Goal: Task Accomplishment & Management: Complete application form

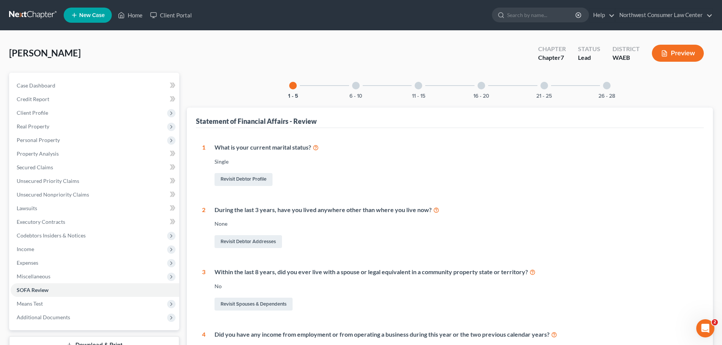
click at [38, 22] on link at bounding box center [33, 15] width 49 height 14
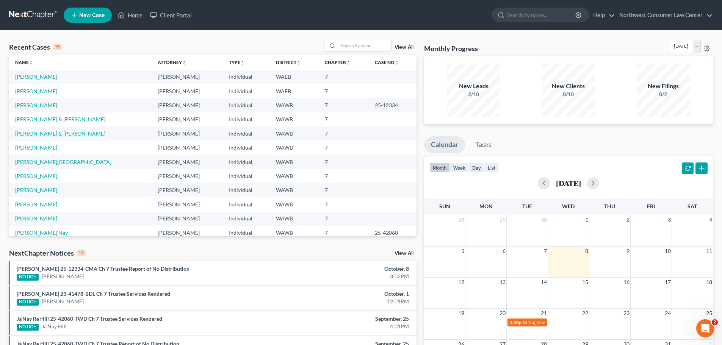
click at [55, 132] on link "[PERSON_NAME] & [PERSON_NAME]" at bounding box center [60, 133] width 90 height 6
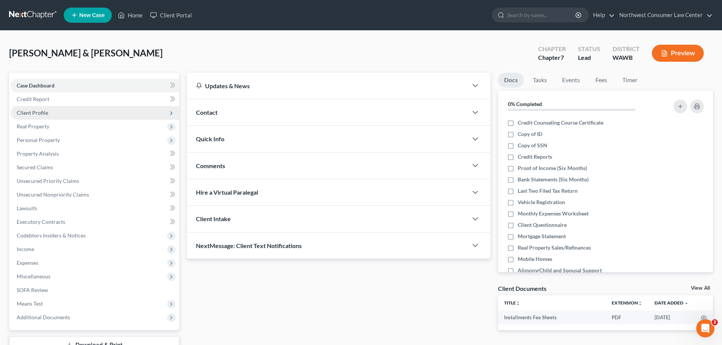
click at [163, 109] on span "Client Profile" at bounding box center [95, 113] width 169 height 14
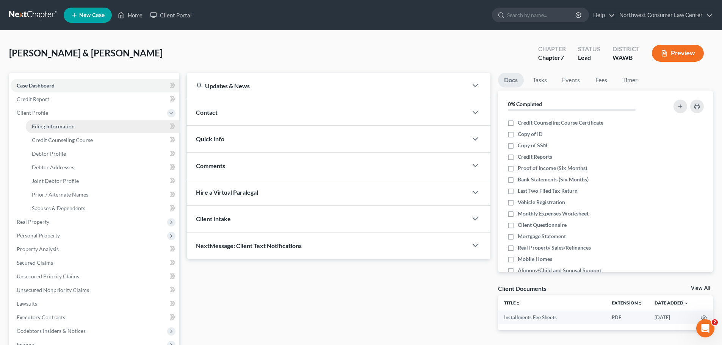
click at [155, 125] on link "Filing Information" at bounding box center [103, 127] width 154 height 14
select select "1"
select select "0"
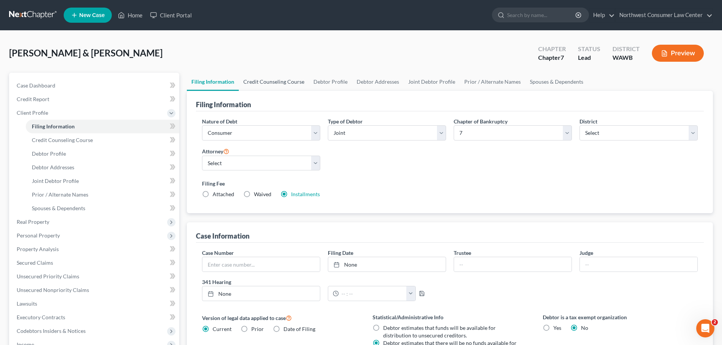
click at [276, 90] on link "Credit Counseling Course" at bounding box center [274, 82] width 70 height 18
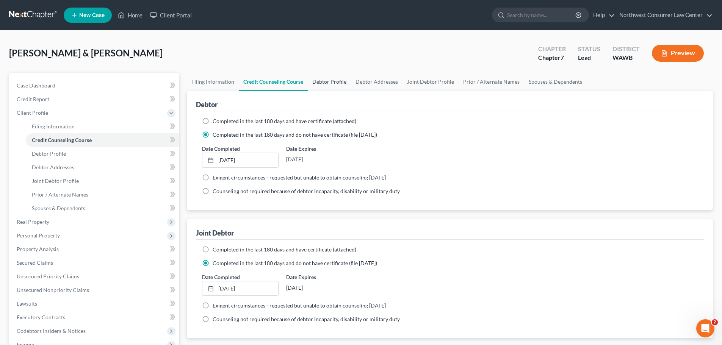
click at [336, 88] on link "Debtor Profile" at bounding box center [329, 82] width 43 height 18
select select "1"
select select "3"
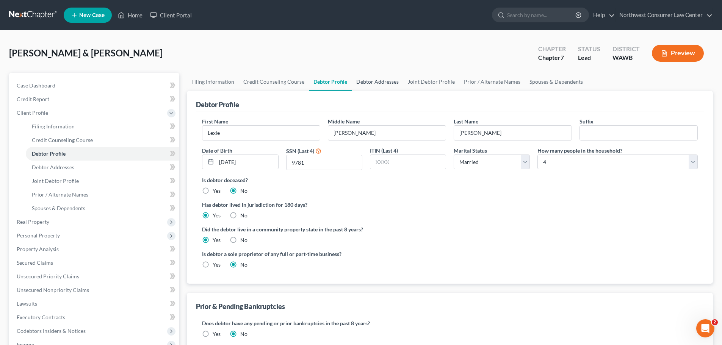
click at [373, 77] on link "Debtor Addresses" at bounding box center [378, 82] width 52 height 18
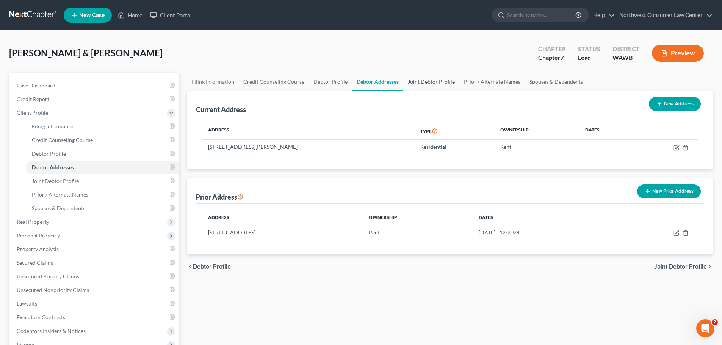
click at [426, 83] on link "Joint Debtor Profile" at bounding box center [432, 82] width 56 height 18
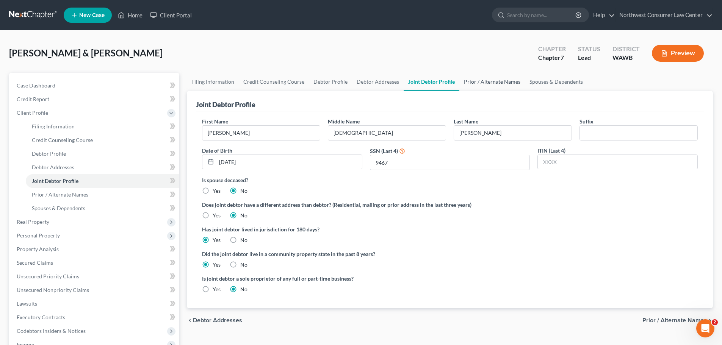
click at [475, 84] on link "Prior / Alternate Names" at bounding box center [493, 82] width 66 height 18
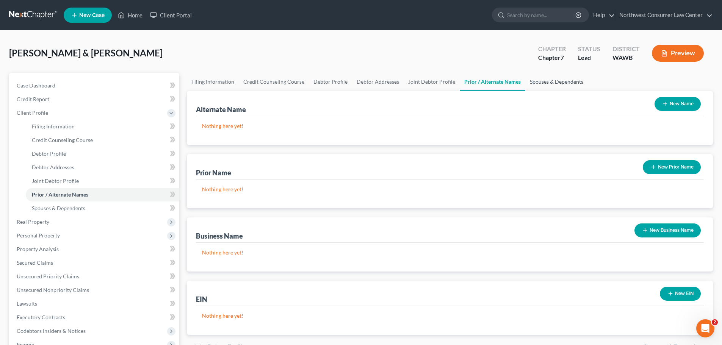
click at [547, 85] on link "Spouses & Dependents" at bounding box center [557, 82] width 63 height 18
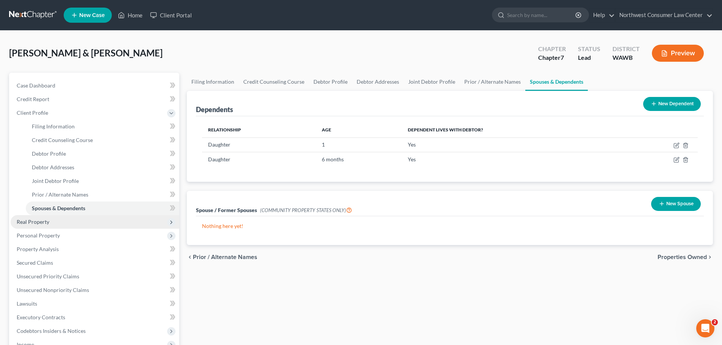
click at [99, 218] on span "Real Property" at bounding box center [95, 222] width 169 height 14
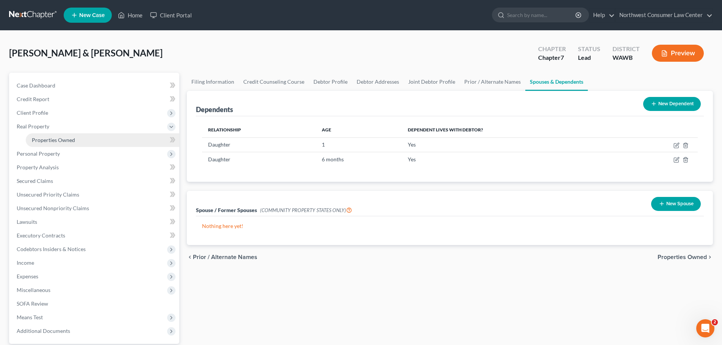
click at [119, 138] on link "Properties Owned" at bounding box center [103, 140] width 154 height 14
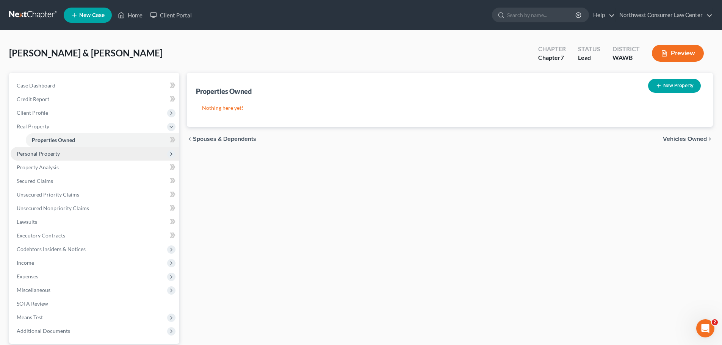
click at [121, 151] on span "Personal Property" at bounding box center [95, 154] width 169 height 14
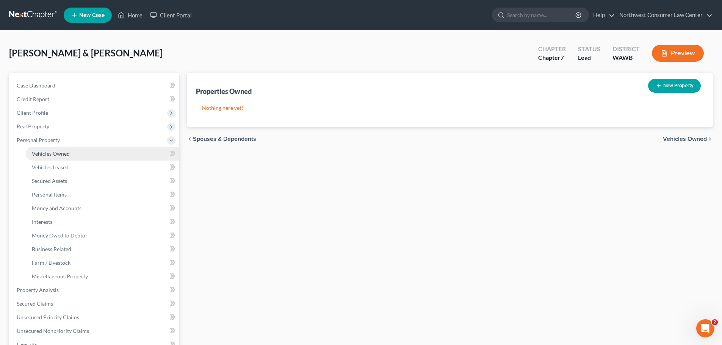
click at [115, 157] on link "Vehicles Owned" at bounding box center [103, 154] width 154 height 14
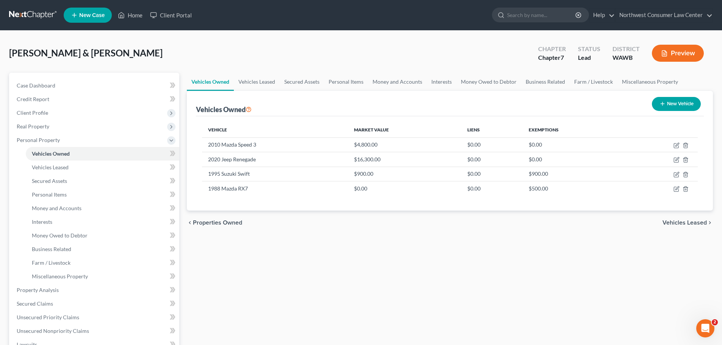
click at [689, 220] on span "Vehicles Leased" at bounding box center [685, 223] width 44 height 6
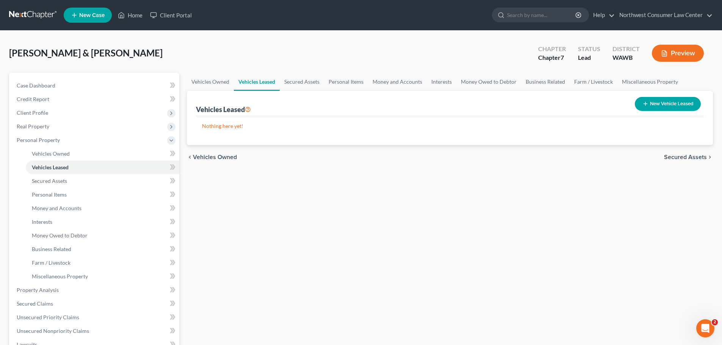
click at [697, 155] on span "Secured Assets" at bounding box center [685, 157] width 43 height 6
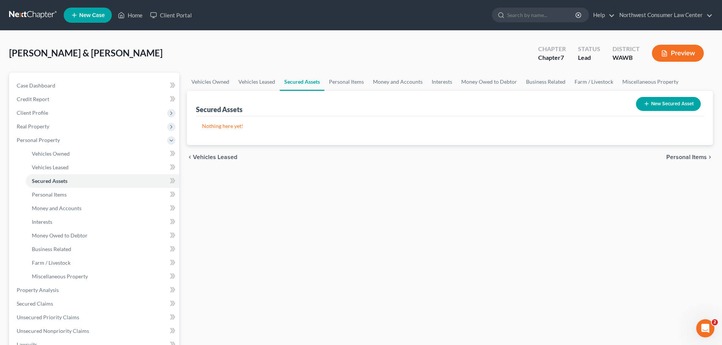
click at [695, 156] on span "Personal Items" at bounding box center [687, 157] width 41 height 6
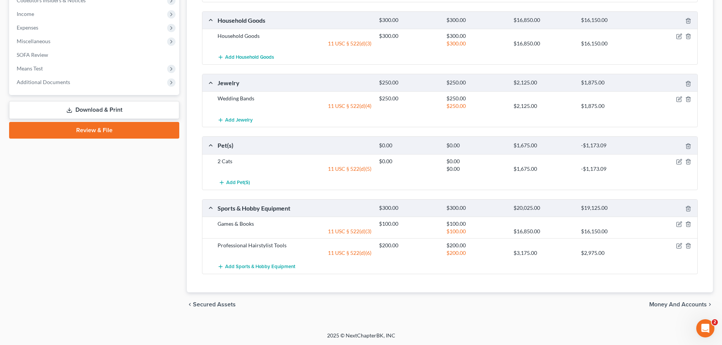
scroll to position [372, 0]
click at [660, 302] on span "Money and Accounts" at bounding box center [679, 305] width 58 height 6
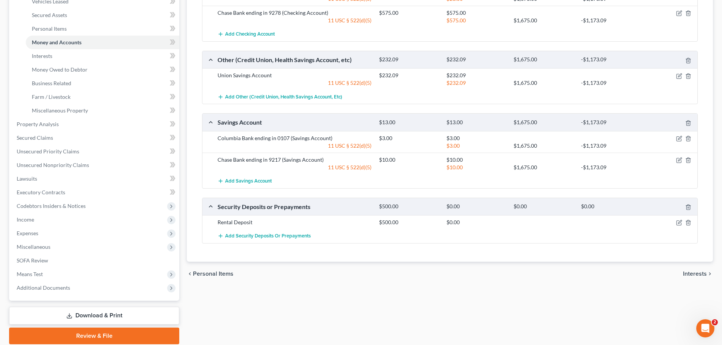
scroll to position [190, 0]
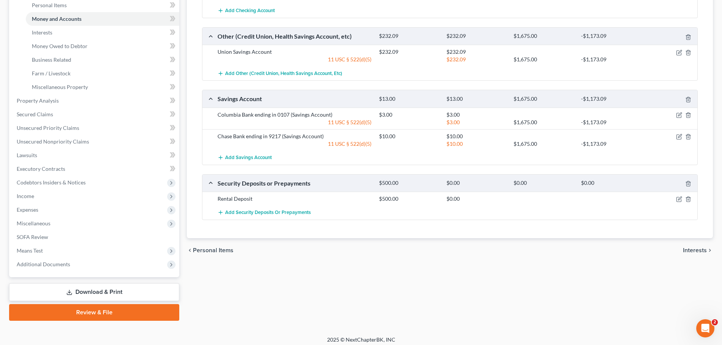
click at [696, 251] on span "Interests" at bounding box center [695, 251] width 24 height 6
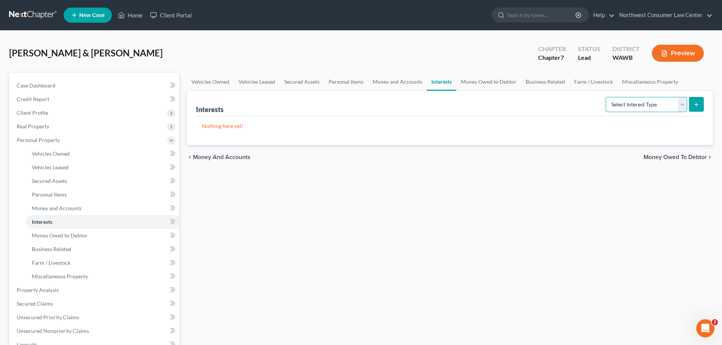
click at [659, 104] on select "Select Interest Type 401K Annuity Bond Education IRA Government Bond Government…" at bounding box center [647, 104] width 82 height 15
click at [479, 80] on link "Money Owed to Debtor" at bounding box center [489, 82] width 65 height 18
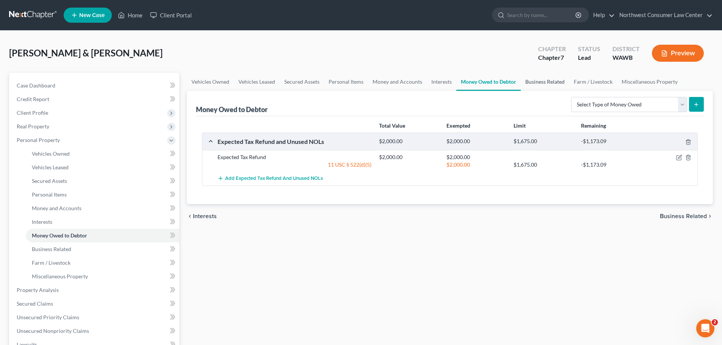
click at [546, 85] on link "Business Related" at bounding box center [545, 82] width 49 height 18
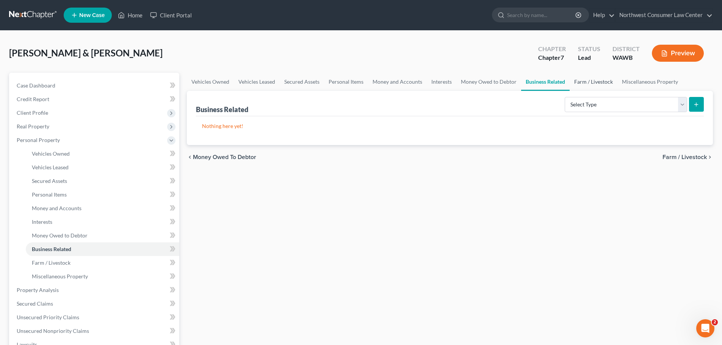
click at [575, 81] on link "Farm / Livestock" at bounding box center [594, 82] width 48 height 18
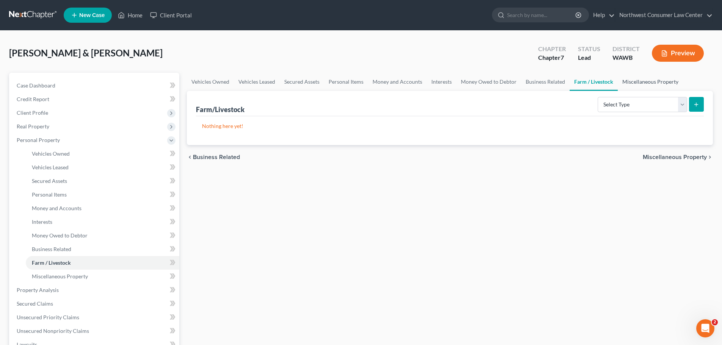
click at [631, 81] on link "Miscellaneous Property" at bounding box center [650, 82] width 65 height 18
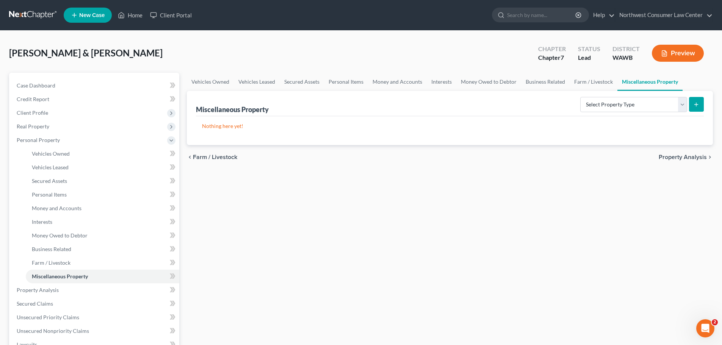
click at [683, 158] on span "Property Analysis" at bounding box center [683, 157] width 48 height 6
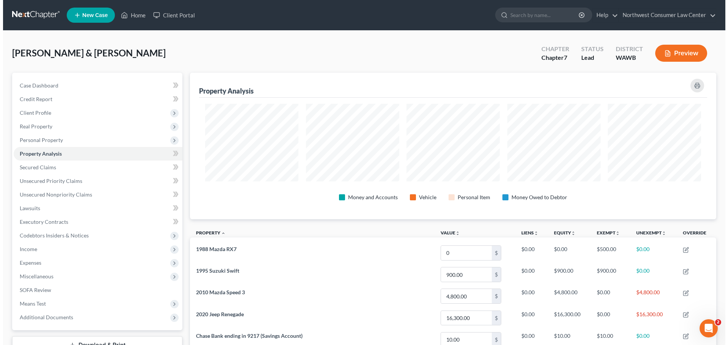
scroll to position [147, 526]
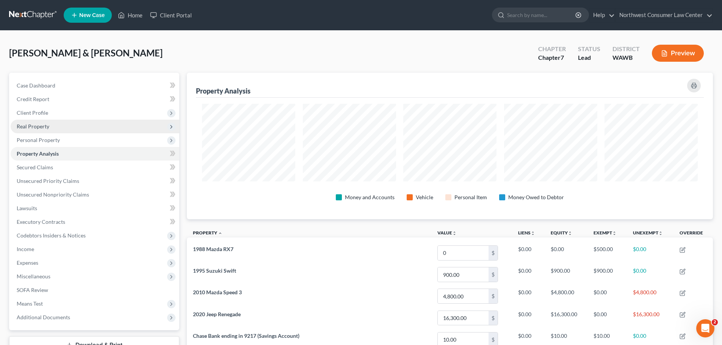
click at [91, 131] on span "Real Property" at bounding box center [95, 127] width 169 height 14
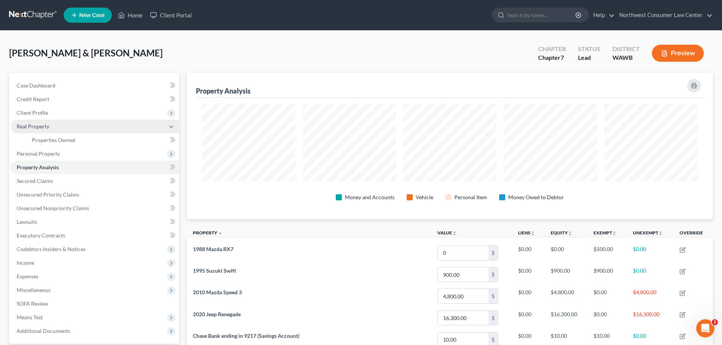
click at [101, 126] on span "Real Property" at bounding box center [95, 127] width 169 height 14
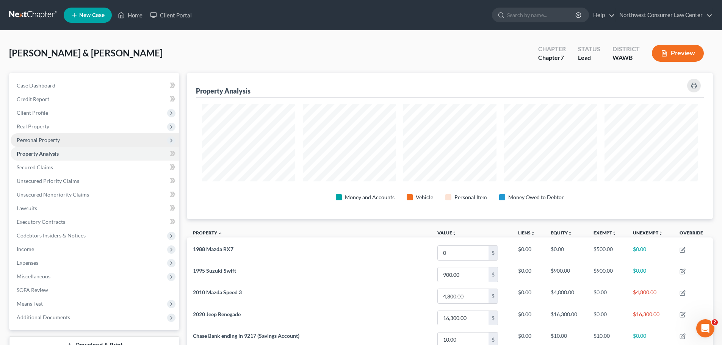
click at [87, 141] on span "Personal Property" at bounding box center [95, 140] width 169 height 14
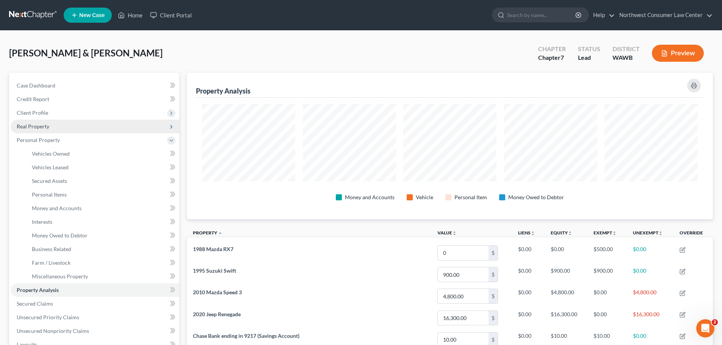
click at [170, 127] on icon at bounding box center [171, 127] width 6 height 6
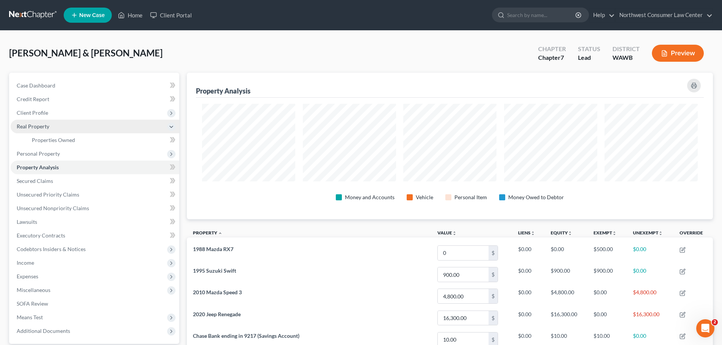
click at [128, 125] on span "Real Property" at bounding box center [95, 127] width 169 height 14
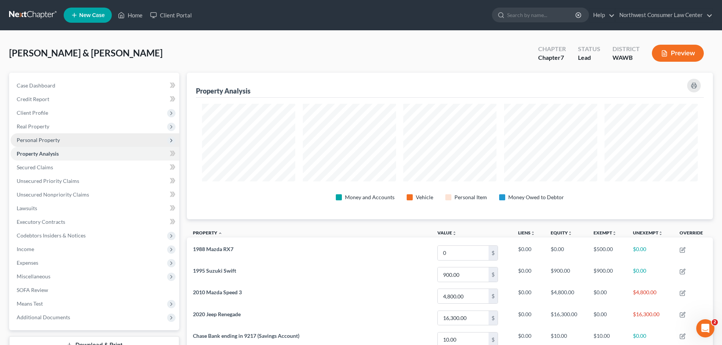
click at [148, 142] on span "Personal Property" at bounding box center [95, 140] width 169 height 14
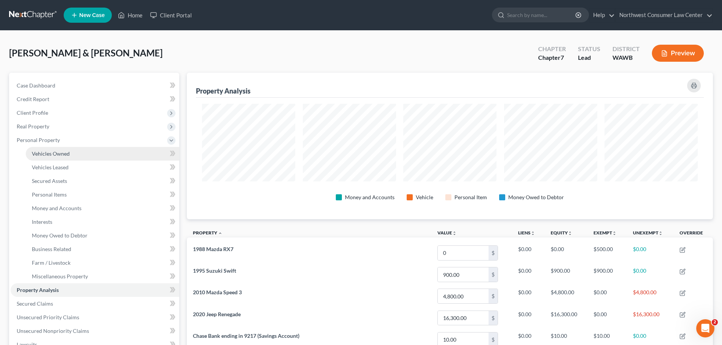
click at [134, 156] on link "Vehicles Owned" at bounding box center [103, 154] width 154 height 14
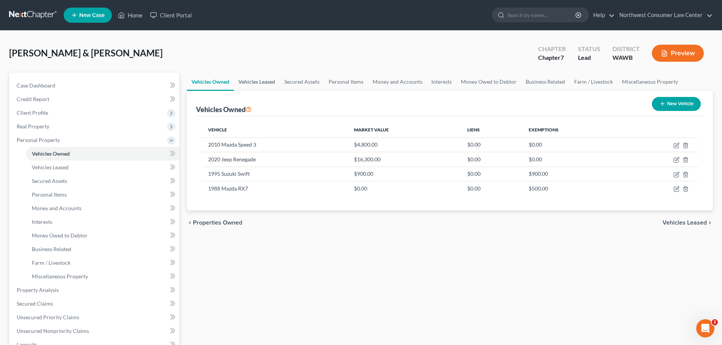
click at [253, 82] on link "Vehicles Leased" at bounding box center [257, 82] width 46 height 18
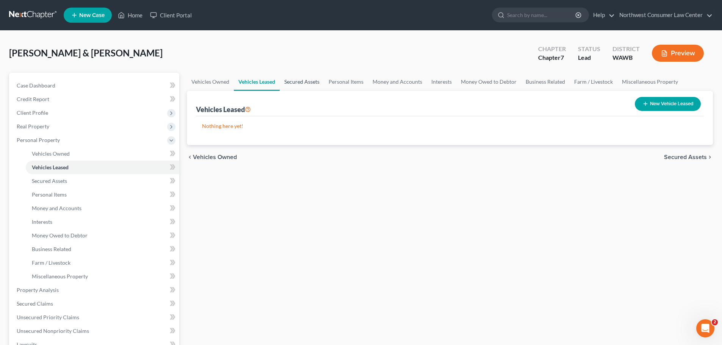
click at [304, 83] on link "Secured Assets" at bounding box center [302, 82] width 44 height 18
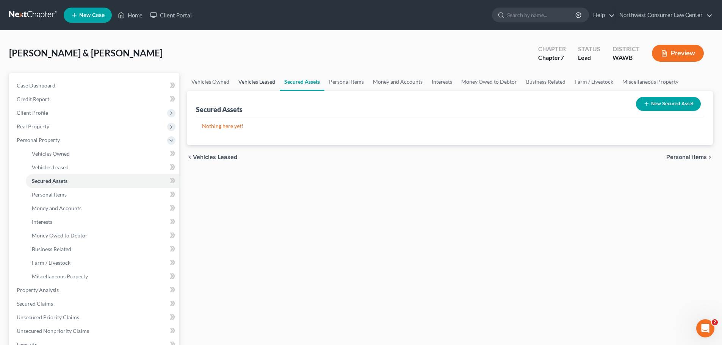
click at [247, 77] on link "Vehicles Leased" at bounding box center [257, 82] width 46 height 18
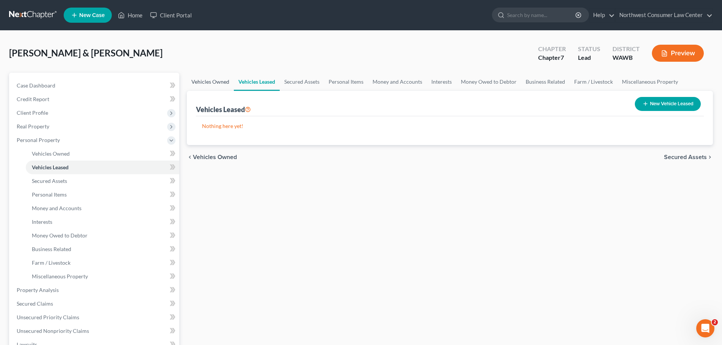
click at [202, 79] on link "Vehicles Owned" at bounding box center [210, 82] width 47 height 18
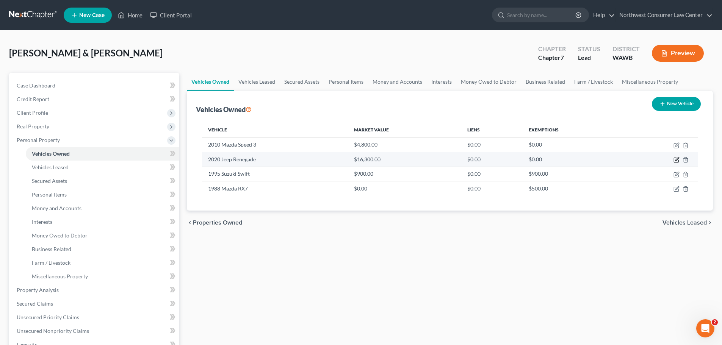
click at [677, 161] on icon "button" at bounding box center [677, 160] width 6 height 6
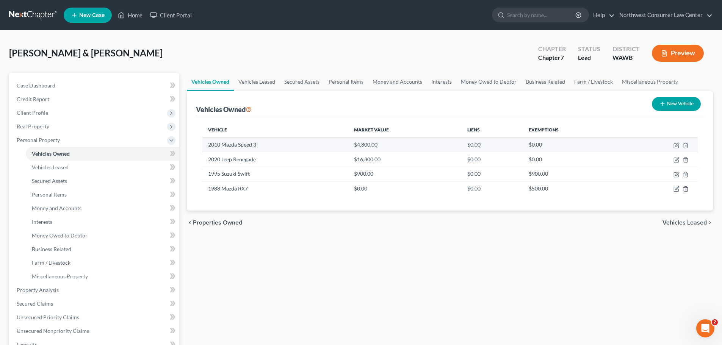
select select "0"
select select "6"
select select "2"
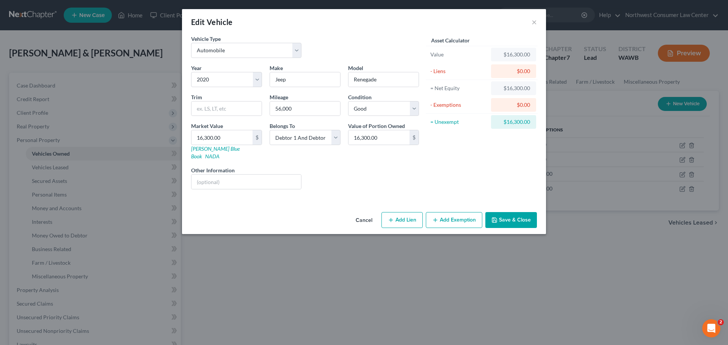
click at [410, 212] on button "Add Lien" at bounding box center [402, 220] width 41 height 16
select select "2"
select select "0"
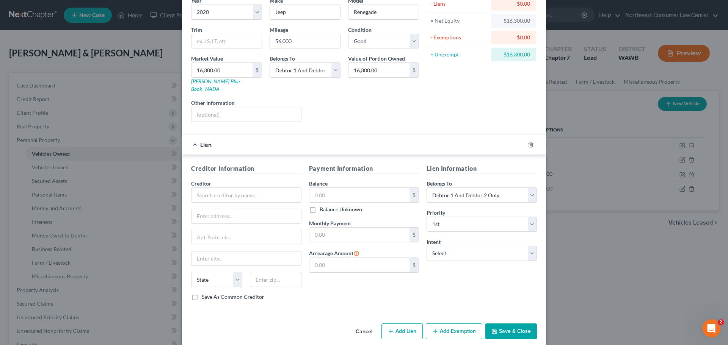
scroll to position [69, 0]
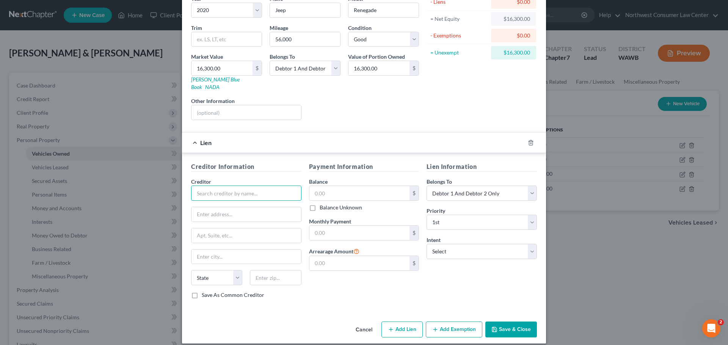
click at [234, 186] on input "text" at bounding box center [246, 193] width 110 height 15
type input "Sound Credit Union"
click at [342, 187] on input "text" at bounding box center [359, 193] width 101 height 14
type input "24,246"
click at [457, 251] on select "Select Surrender Redeem Reaffirm Avoid Other" at bounding box center [482, 251] width 110 height 15
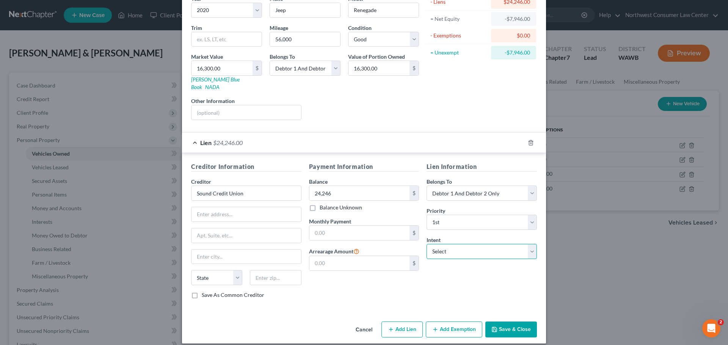
select select "2"
click at [427, 244] on select "Select Surrender Redeem Reaffirm Avoid Other" at bounding box center [482, 251] width 110 height 15
click at [336, 226] on input "text" at bounding box center [359, 233] width 101 height 14
type input "456"
click at [222, 207] on input "text" at bounding box center [247, 214] width 110 height 14
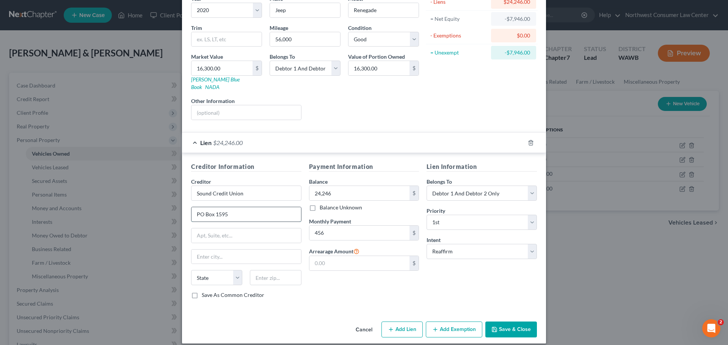
type input "PO Box 1595"
type input "Tacoma"
select select "50"
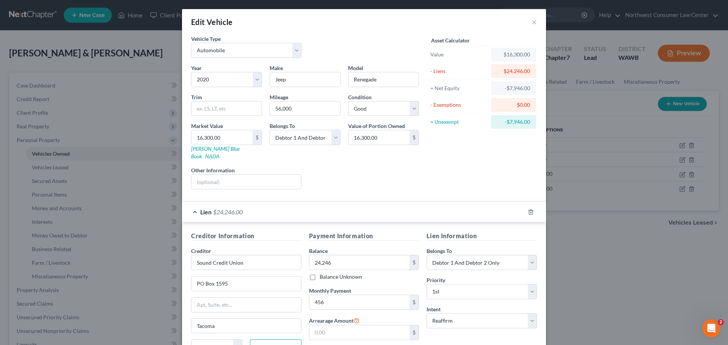
type input "98401"
click at [259, 207] on div "Lien $24,246.00" at bounding box center [353, 212] width 343 height 20
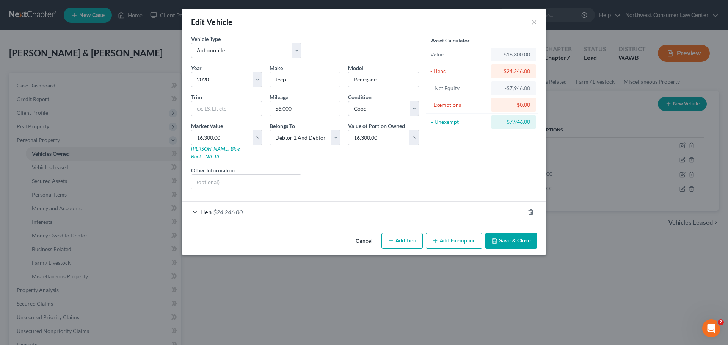
click at [512, 233] on button "Save & Close" at bounding box center [511, 241] width 52 height 16
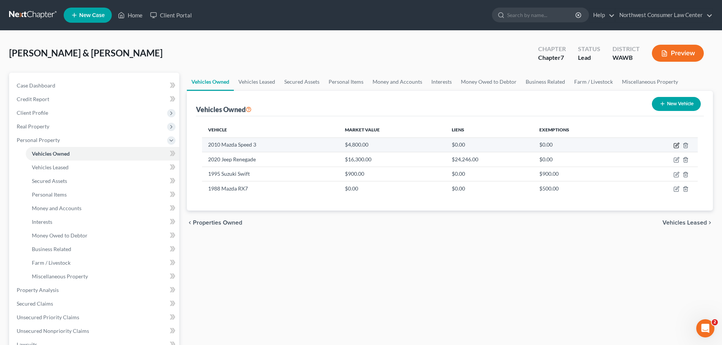
drag, startPoint x: 677, startPoint y: 147, endPoint x: 653, endPoint y: 149, distance: 23.2
click at [677, 146] on icon "button" at bounding box center [677, 146] width 6 height 6
select select "0"
select select "16"
select select "2"
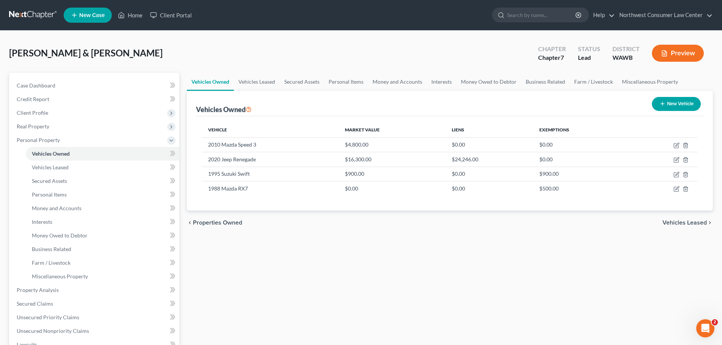
select select "2"
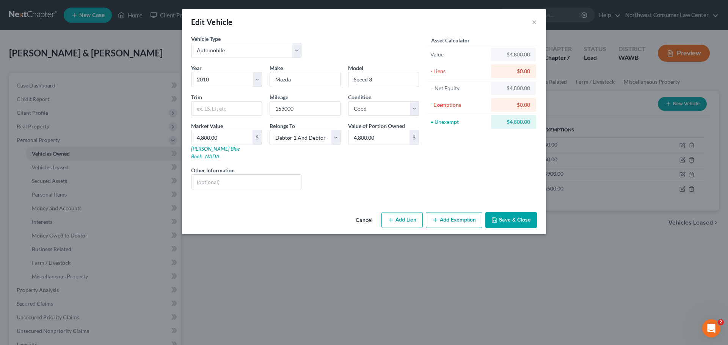
click at [395, 212] on button "Add Lien" at bounding box center [402, 220] width 41 height 16
select select "2"
select select "0"
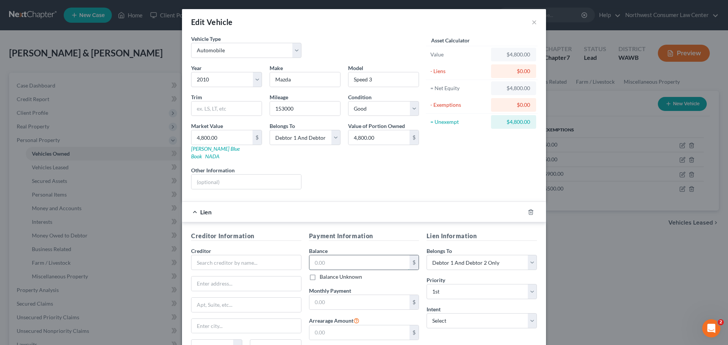
click at [333, 259] on input "text" at bounding box center [359, 263] width 101 height 14
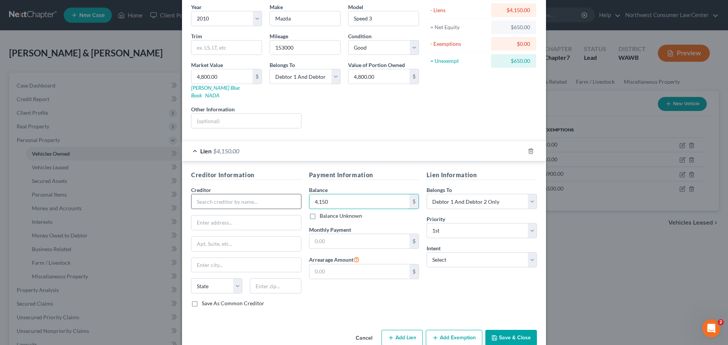
scroll to position [69, 0]
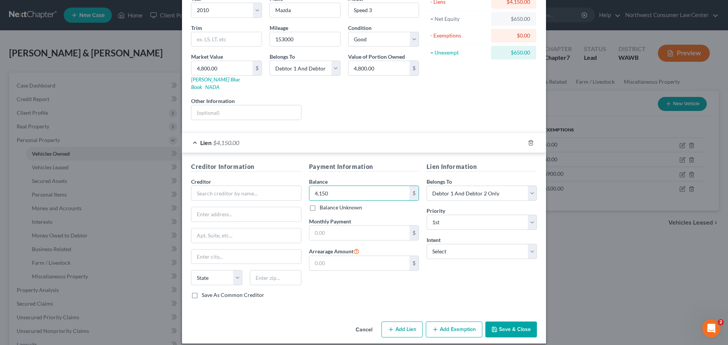
type input "4,150"
click at [460, 324] on button "Add Exemption" at bounding box center [454, 330] width 57 height 16
select select "2"
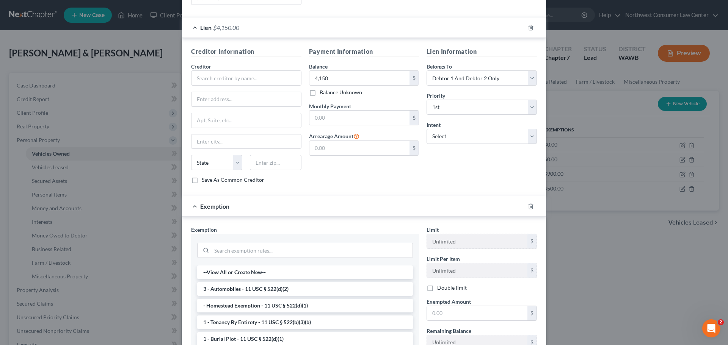
scroll to position [273, 0]
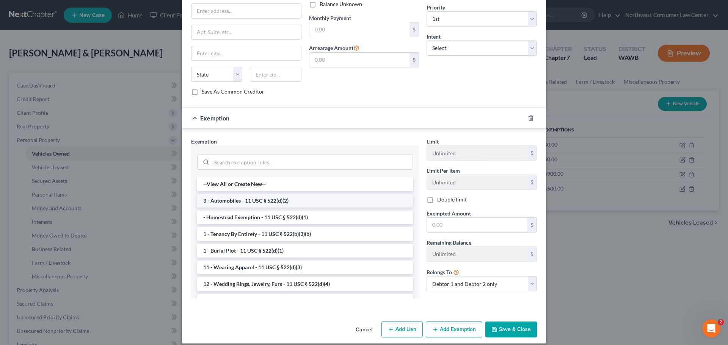
click at [261, 194] on li "3 - Automobiles - 11 USC § 522(d)(2)" at bounding box center [305, 201] width 216 height 14
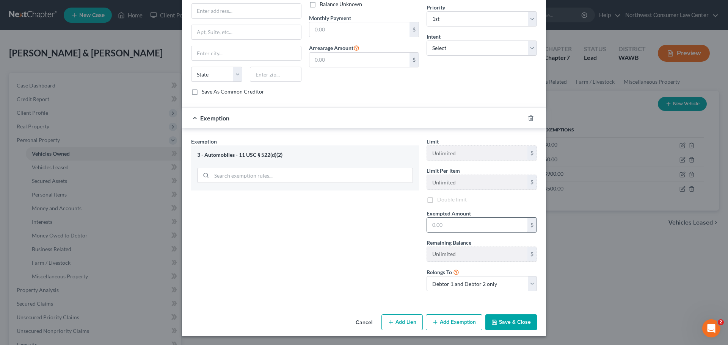
scroll to position [266, 0]
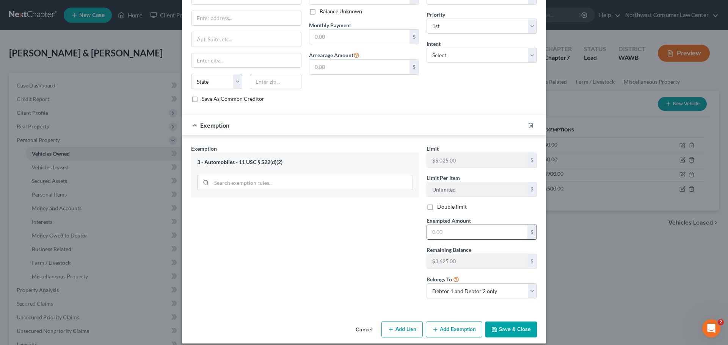
drag, startPoint x: 461, startPoint y: 228, endPoint x: 457, endPoint y: 230, distance: 4.4
click at [461, 228] on input "text" at bounding box center [477, 232] width 101 height 14
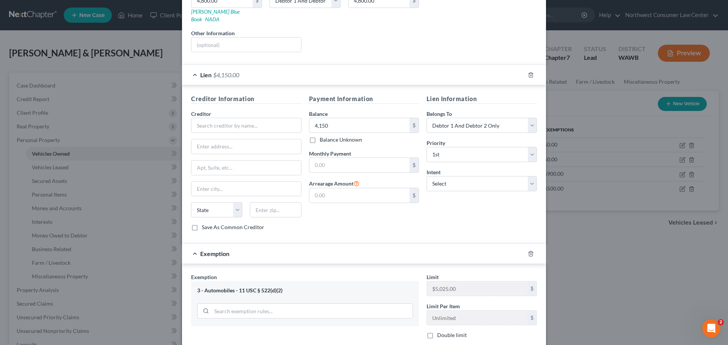
scroll to position [190, 0]
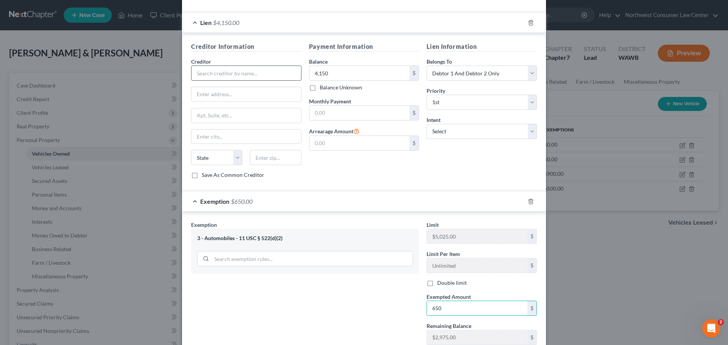
type input "650"
click at [261, 69] on input "text" at bounding box center [246, 73] width 110 height 15
type input "Red Canoe Credit Union"
click at [234, 89] on input "text" at bounding box center [247, 94] width 110 height 14
paste input "Address [STREET_ADDRESS]"
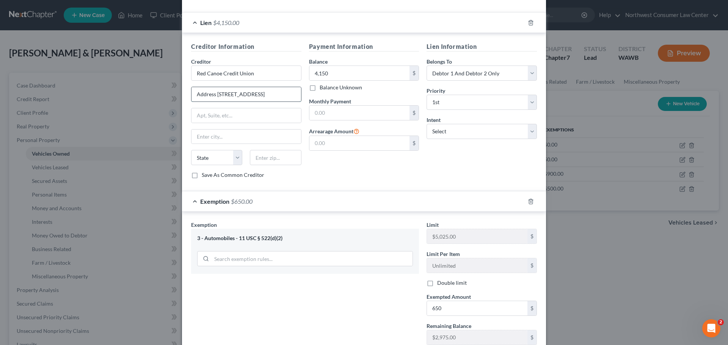
click at [214, 87] on input "Address [STREET_ADDRESS]" at bounding box center [247, 94] width 110 height 14
click at [253, 87] on input "[STREET_ADDRESS]" at bounding box center [247, 94] width 110 height 14
type input "[STREET_ADDRESS]"
type input "Longview"
click at [204, 150] on select "State [US_STATE] AK AR AZ CA CO CT DE DC [GEOGRAPHIC_DATA] [GEOGRAPHIC_DATA] GU…" at bounding box center [216, 157] width 51 height 15
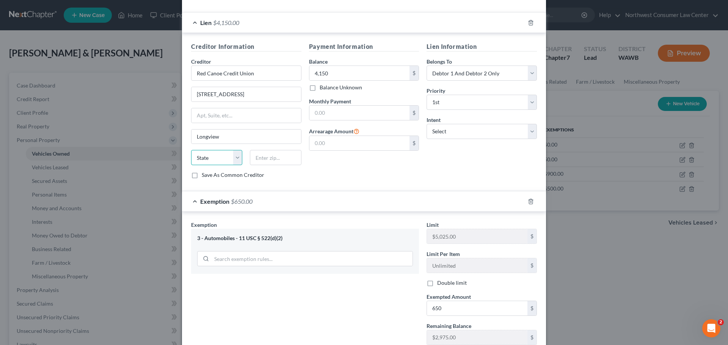
select select "50"
click at [246, 152] on div at bounding box center [275, 157] width 59 height 15
click at [261, 152] on input "text" at bounding box center [275, 157] width 51 height 15
click at [276, 151] on input "text" at bounding box center [275, 157] width 51 height 15
paste input "98632"
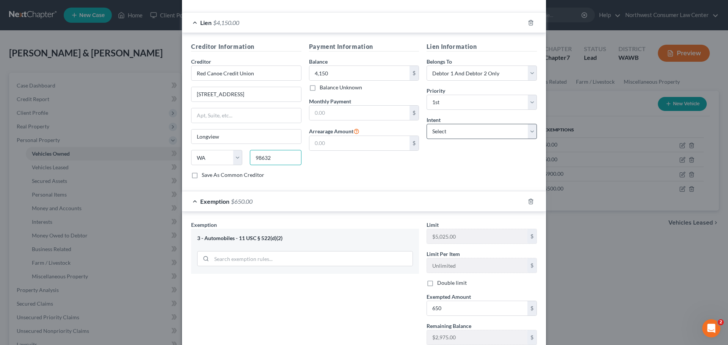
type input "98632"
click at [458, 129] on select "Select Surrender Redeem Reaffirm Avoid Other" at bounding box center [482, 131] width 110 height 15
select select "2"
click at [427, 124] on select "Select Surrender Redeem Reaffirm Avoid Other" at bounding box center [482, 131] width 110 height 15
click at [341, 106] on input "text" at bounding box center [359, 113] width 101 height 14
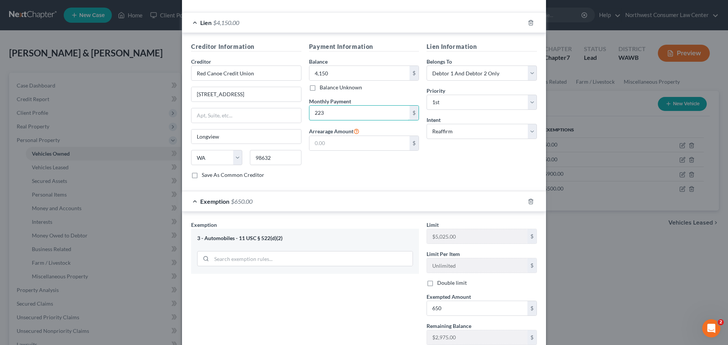
type input "223"
drag, startPoint x: 333, startPoint y: 197, endPoint x: 337, endPoint y: 201, distance: 5.4
click at [337, 201] on div "Exemption $650.00" at bounding box center [353, 202] width 343 height 20
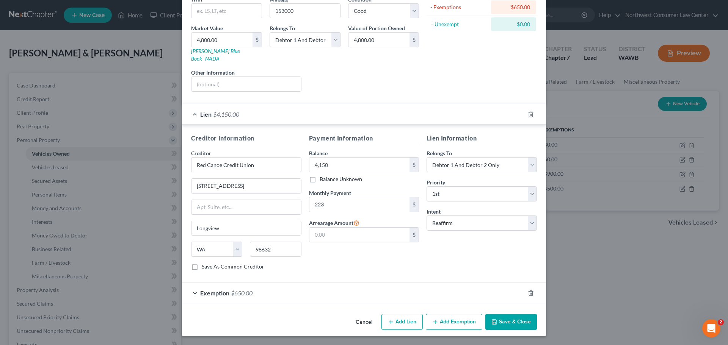
scroll to position [90, 0]
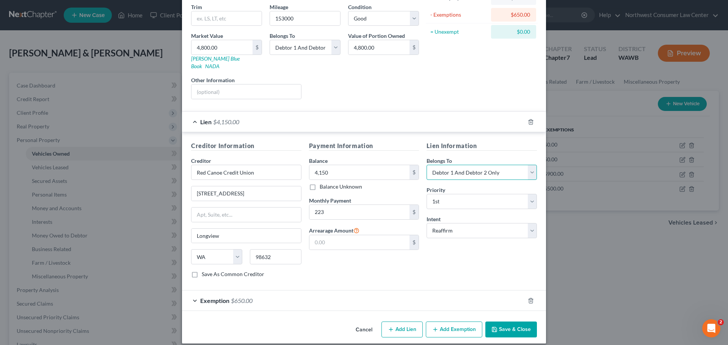
click at [473, 165] on select "Select Debtor 1 Only Debtor 2 Only Debtor 1 And Debtor 2 Only At Least One Of T…" at bounding box center [482, 172] width 110 height 15
select select "1"
click at [427, 165] on select "Select Debtor 1 Only Debtor 2 Only Debtor 1 And Debtor 2 Only At Least One Of T…" at bounding box center [482, 172] width 110 height 15
click at [344, 121] on div "Lien $4,150.00" at bounding box center [353, 122] width 343 height 20
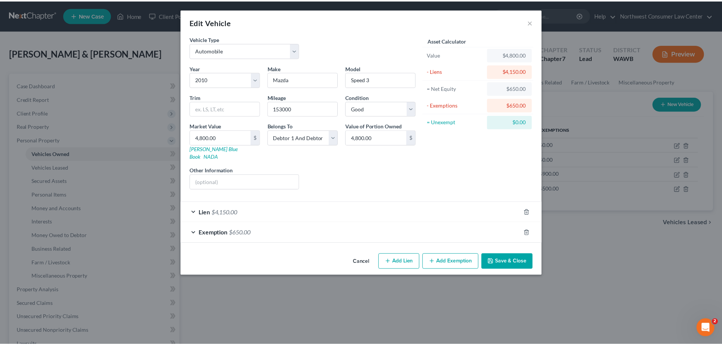
scroll to position [0, 0]
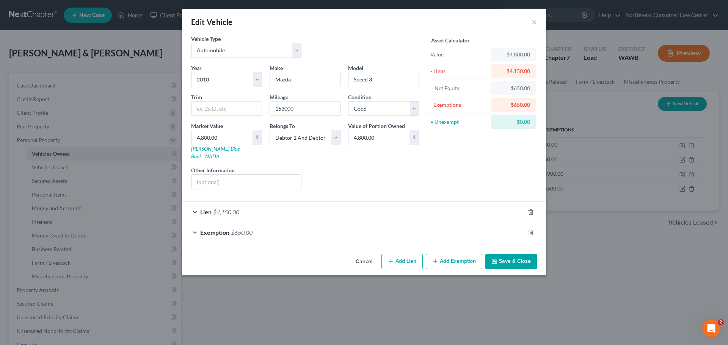
click at [515, 254] on button "Save & Close" at bounding box center [511, 262] width 52 height 16
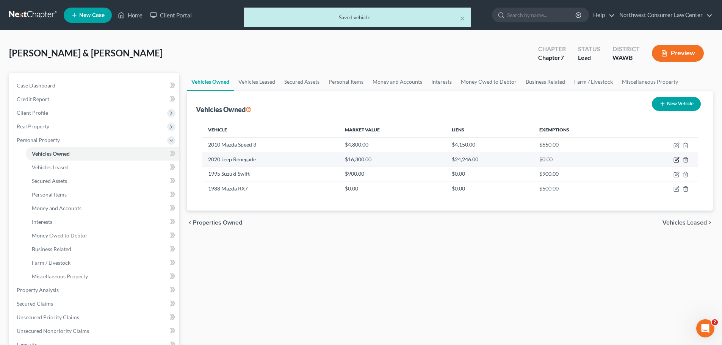
click at [676, 158] on icon "button" at bounding box center [677, 160] width 6 height 6
select select "0"
select select "6"
select select "2"
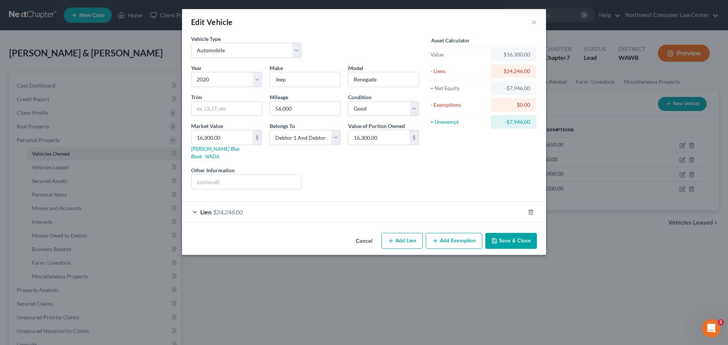
click at [407, 209] on div "Lien $24,246.00" at bounding box center [353, 212] width 343 height 20
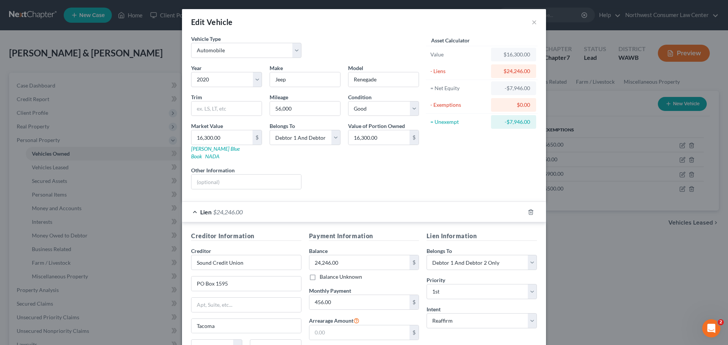
click at [407, 209] on div "Lien $24,246.00" at bounding box center [353, 212] width 343 height 20
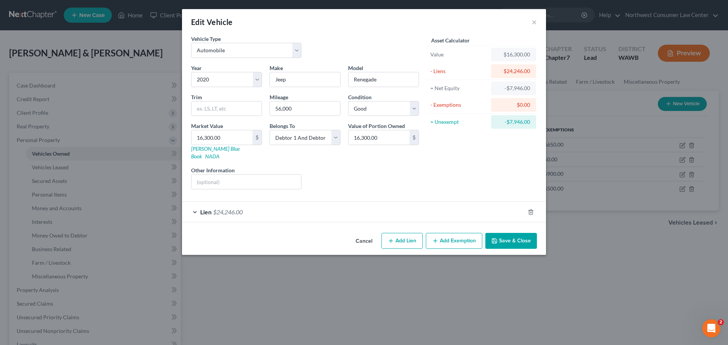
click at [518, 237] on button "Save & Close" at bounding box center [511, 241] width 52 height 16
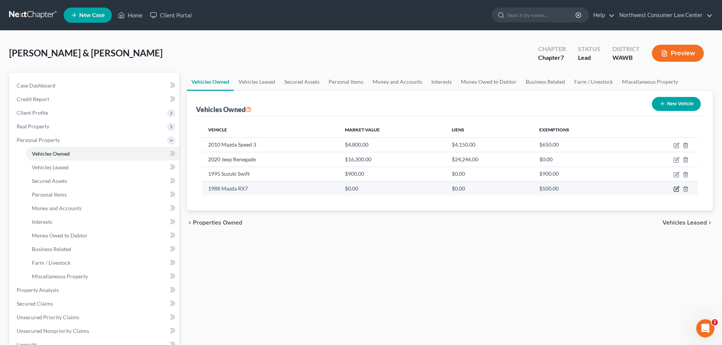
click at [678, 188] on icon "button" at bounding box center [677, 189] width 6 height 6
select select "0"
select select "38"
select select "3"
select select "0"
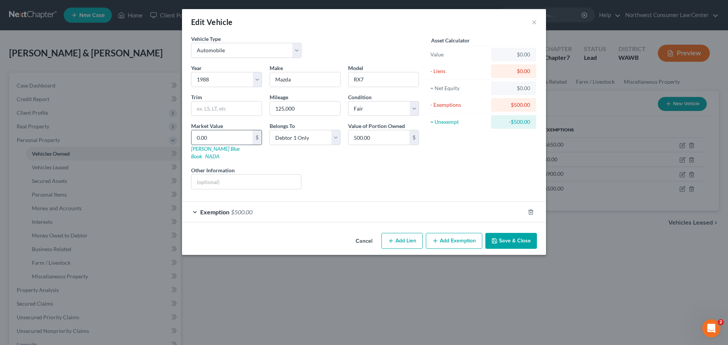
click at [203, 135] on input "0.00" at bounding box center [222, 137] width 61 height 14
type input "5"
type input "5.00"
type input "50"
type input "50.00"
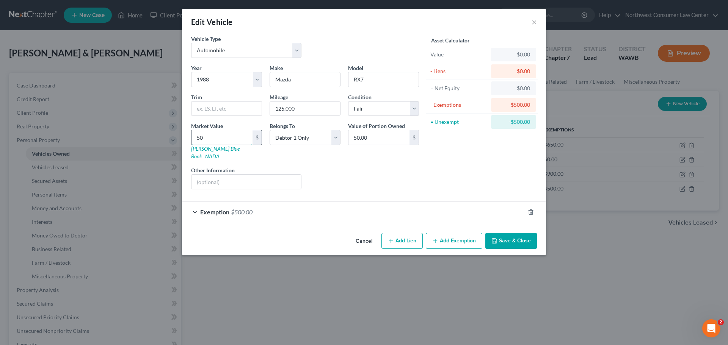
type input "500"
type input "500.00"
type input "500"
click at [527, 234] on button "Save & Close" at bounding box center [511, 241] width 52 height 16
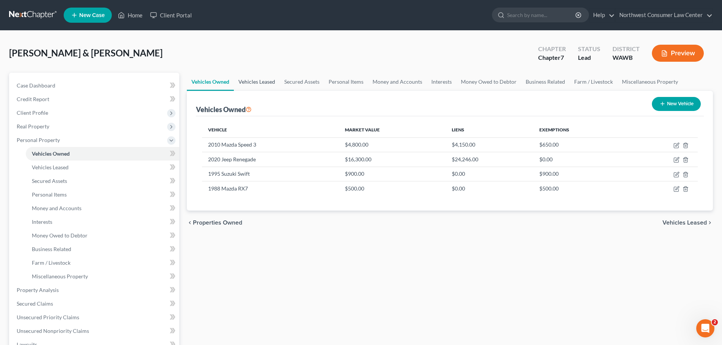
click at [264, 81] on link "Vehicles Leased" at bounding box center [257, 82] width 46 height 18
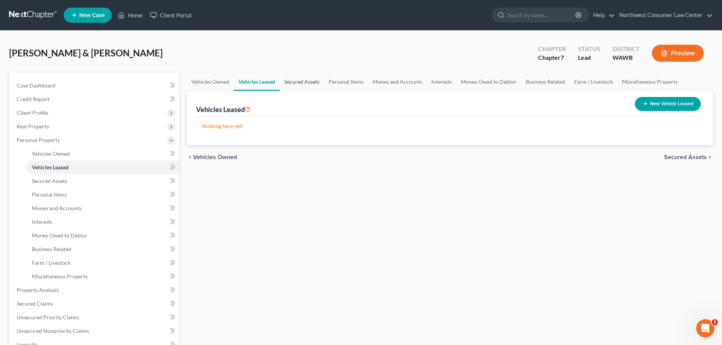
click at [300, 84] on link "Secured Assets" at bounding box center [302, 82] width 44 height 18
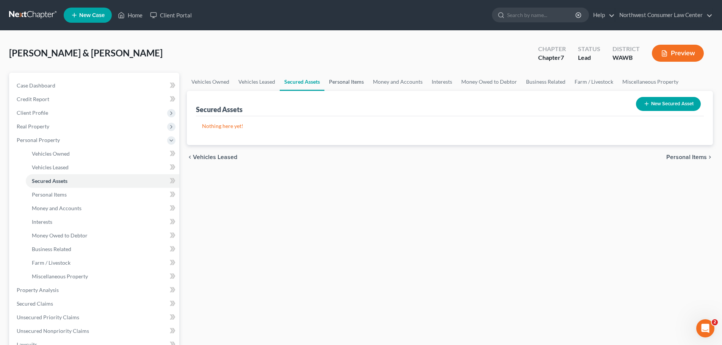
click at [350, 78] on link "Personal Items" at bounding box center [347, 82] width 44 height 18
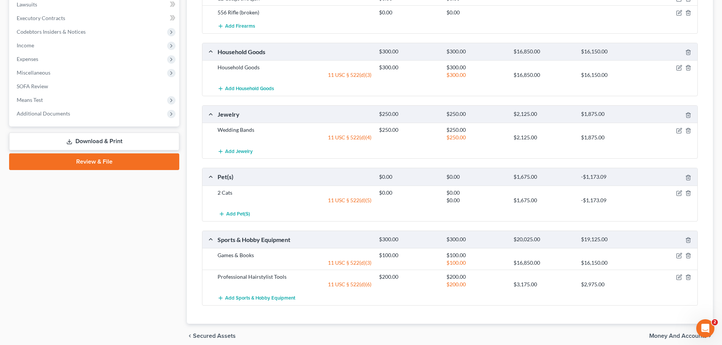
scroll to position [372, 0]
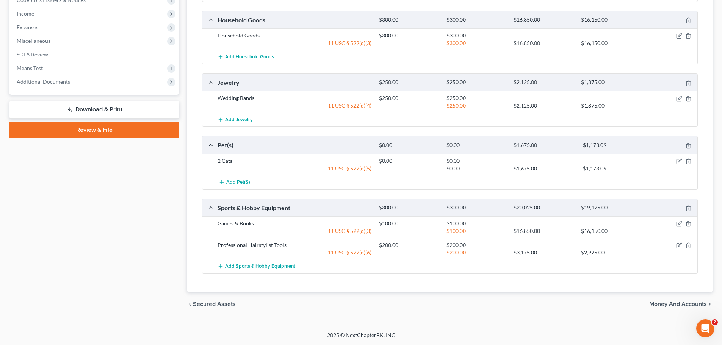
click at [665, 302] on span "Money and Accounts" at bounding box center [679, 305] width 58 height 6
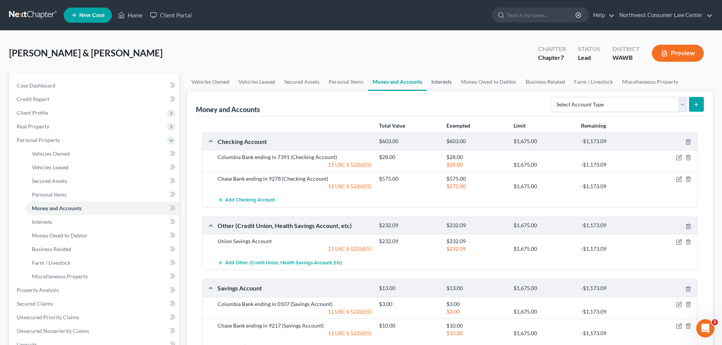
click at [446, 77] on link "Interests" at bounding box center [442, 82] width 30 height 18
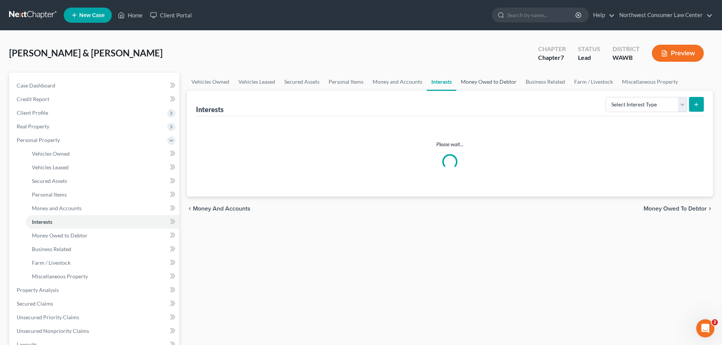
click at [486, 80] on link "Money Owed to Debtor" at bounding box center [489, 82] width 65 height 18
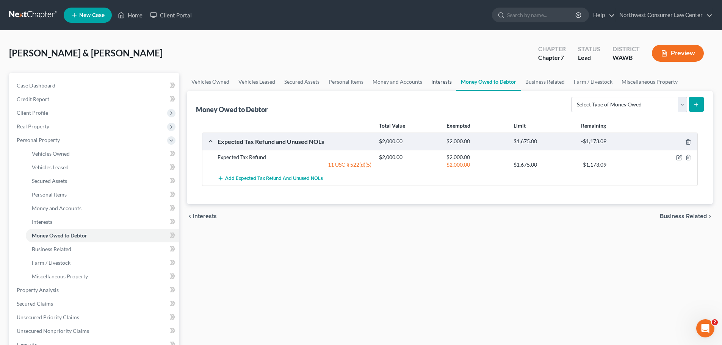
click at [453, 80] on link "Interests" at bounding box center [442, 82] width 30 height 18
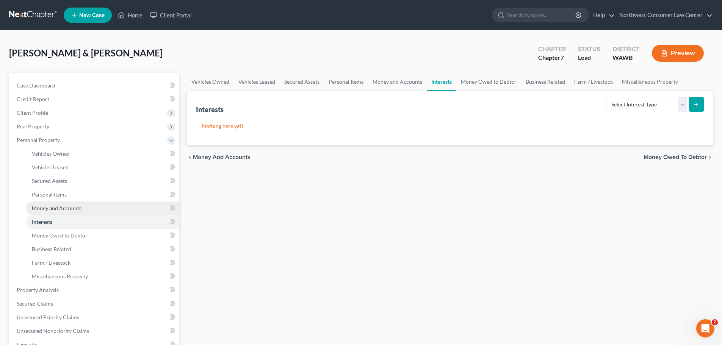
click at [99, 210] on link "Money and Accounts" at bounding box center [103, 209] width 154 height 14
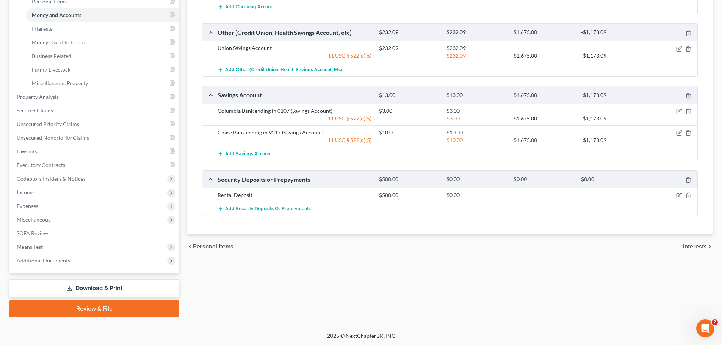
scroll to position [194, 0]
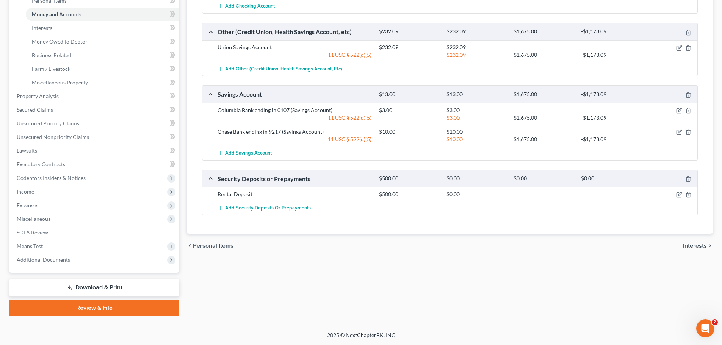
click at [698, 248] on span "Interests" at bounding box center [695, 246] width 24 height 6
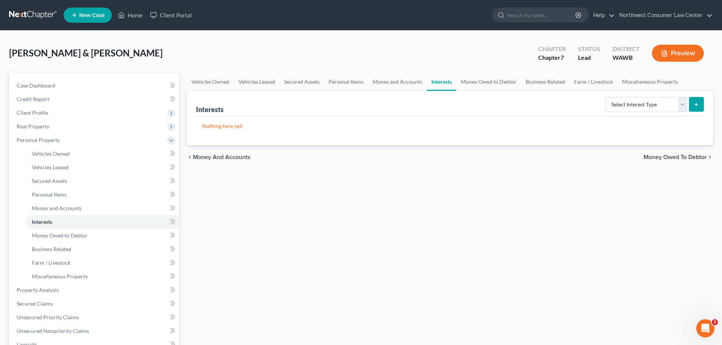
click at [676, 154] on span "Money Owed to Debtor" at bounding box center [675, 157] width 63 height 6
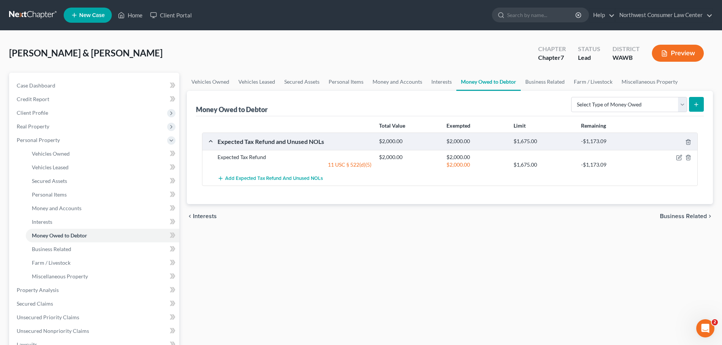
click at [675, 216] on span "Business Related" at bounding box center [683, 217] width 47 height 6
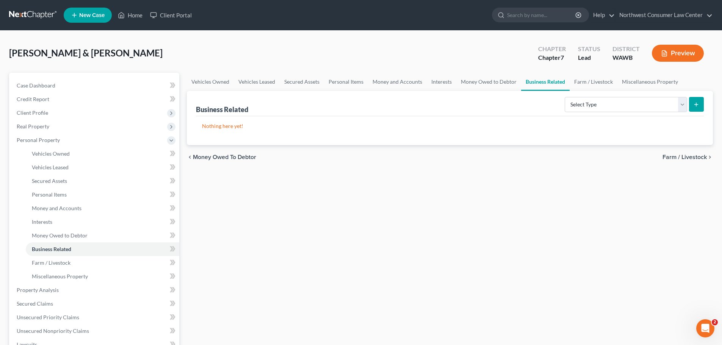
click at [683, 156] on span "Farm / Livestock" at bounding box center [685, 157] width 44 height 6
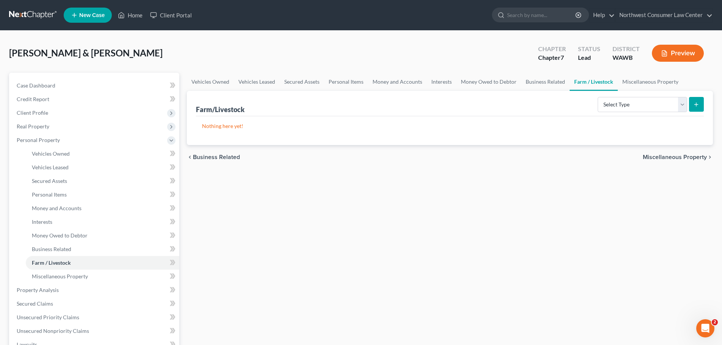
click at [683, 157] on span "Miscellaneous Property" at bounding box center [675, 157] width 64 height 6
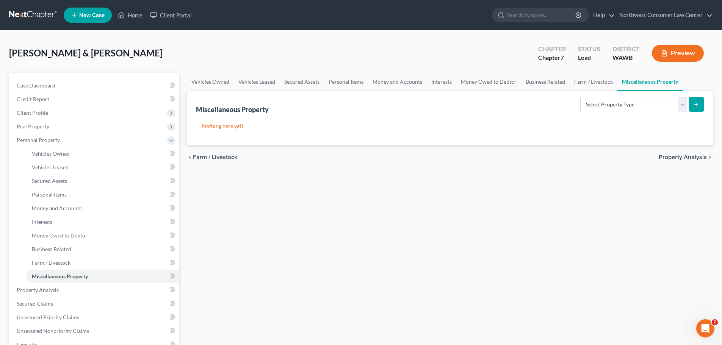
click at [683, 157] on span "Property Analysis" at bounding box center [683, 157] width 48 height 6
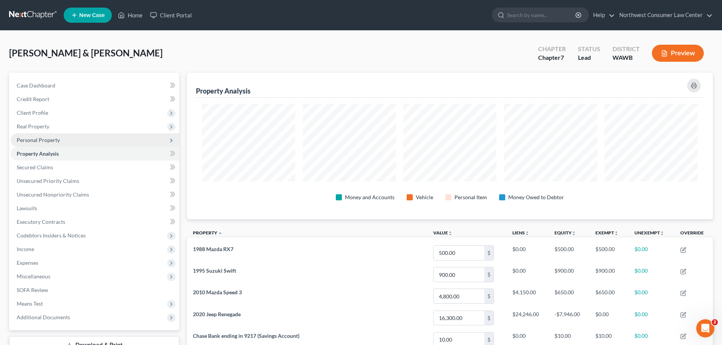
click at [97, 135] on span "Personal Property" at bounding box center [95, 140] width 169 height 14
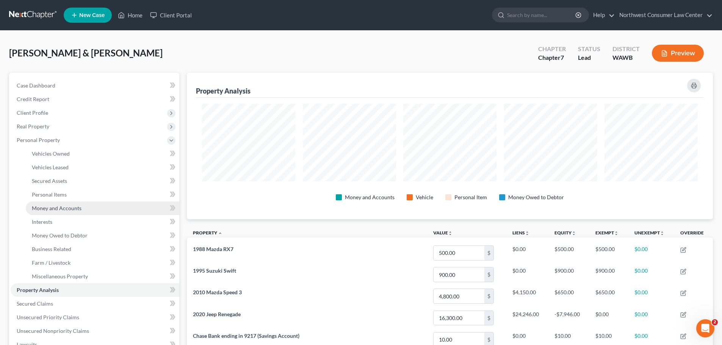
click at [94, 208] on link "Money and Accounts" at bounding box center [103, 209] width 154 height 14
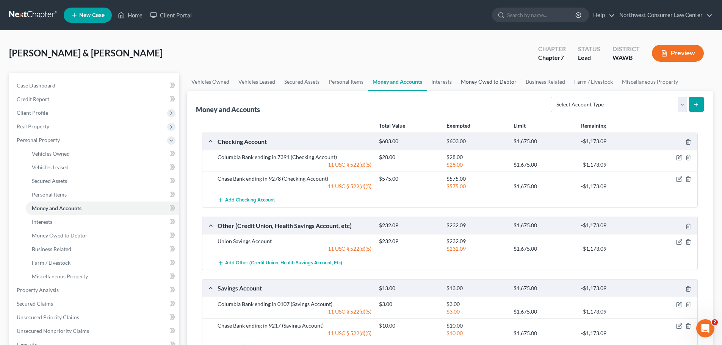
click at [507, 82] on link "Money Owed to Debtor" at bounding box center [489, 82] width 65 height 18
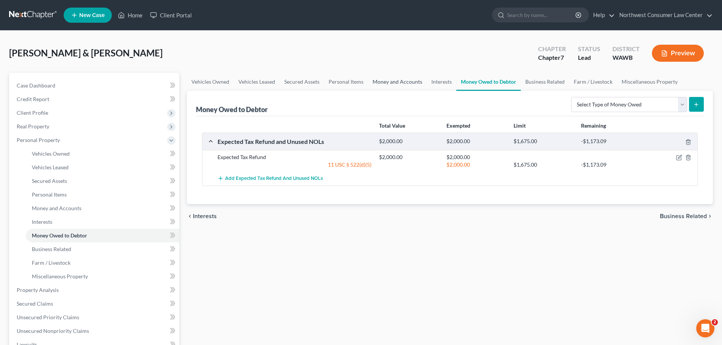
click at [402, 83] on link "Money and Accounts" at bounding box center [397, 82] width 59 height 18
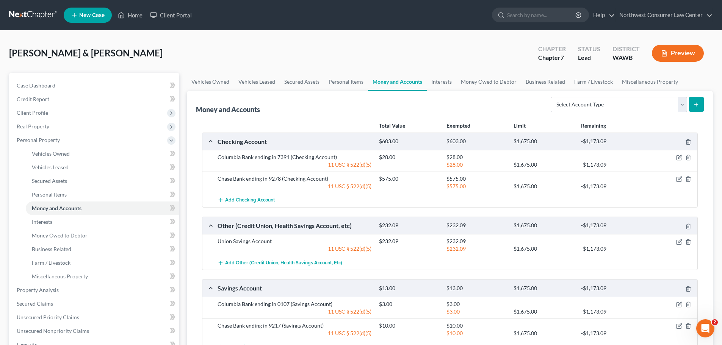
scroll to position [194, 0]
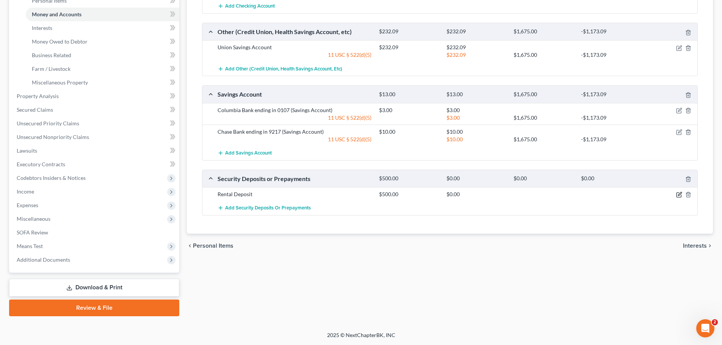
click at [678, 195] on icon "button" at bounding box center [680, 195] width 6 height 6
select select "3"
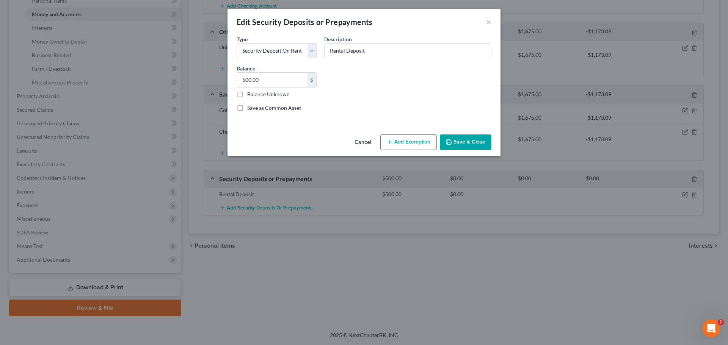
click at [404, 137] on button "Add Exemption" at bounding box center [408, 143] width 57 height 16
select select "2"
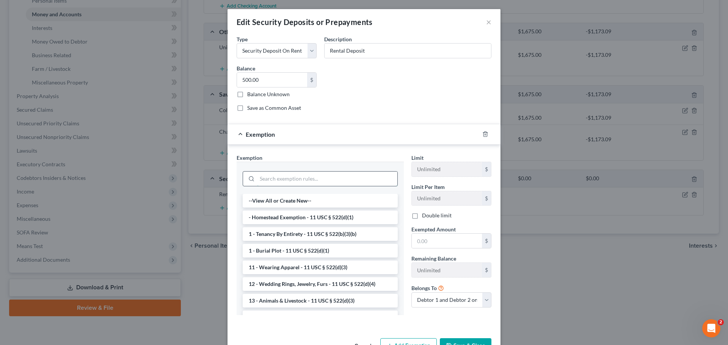
click at [313, 178] on input "search" at bounding box center [327, 179] width 140 height 14
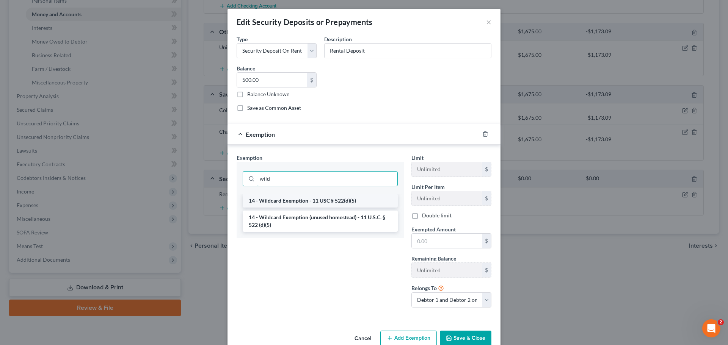
type input "wild"
click at [306, 202] on li "14 - Wildcard Exemption - 11 USC § 522(d)(5)" at bounding box center [320, 201] width 155 height 14
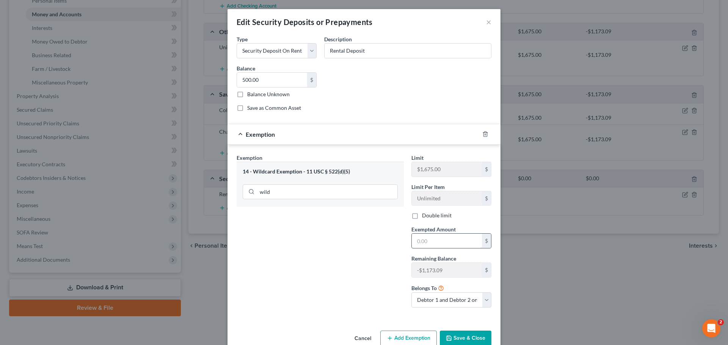
click at [437, 240] on input "text" at bounding box center [447, 241] width 70 height 14
type input "500"
click at [466, 336] on button "Save & Close" at bounding box center [466, 339] width 52 height 16
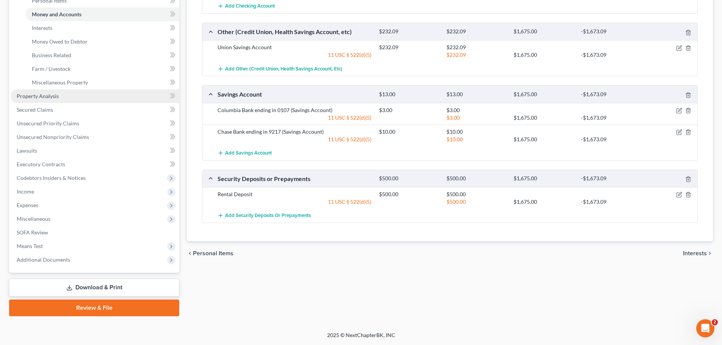
click at [125, 96] on link "Property Analysis" at bounding box center [95, 97] width 169 height 14
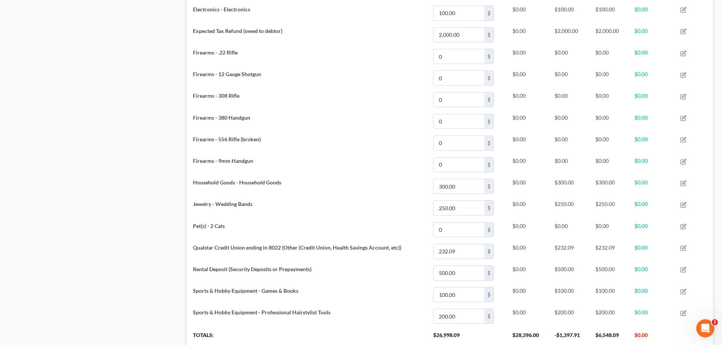
scroll to position [492, 0]
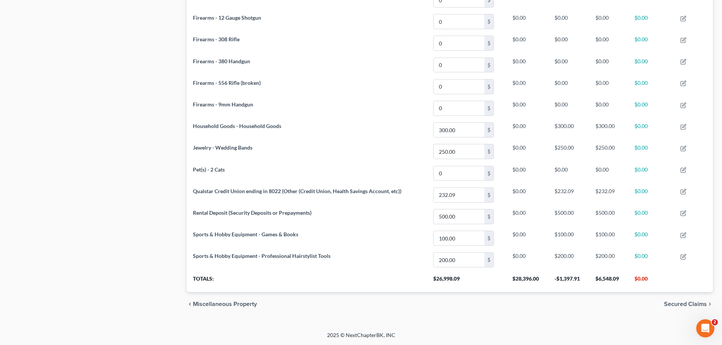
click at [682, 305] on span "Secured Claims" at bounding box center [685, 305] width 43 height 6
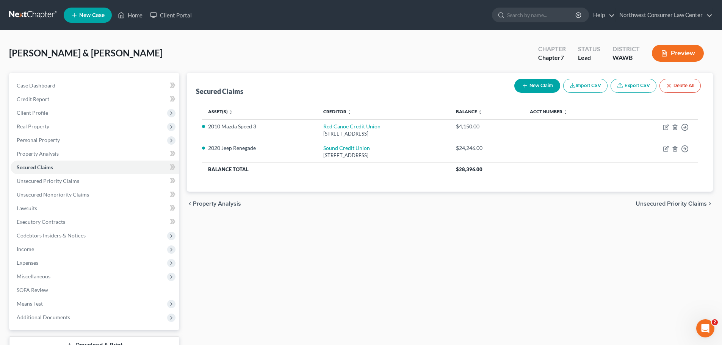
drag, startPoint x: 676, startPoint y: 204, endPoint x: 399, endPoint y: 231, distance: 277.8
click at [676, 204] on span "Unsecured Priority Claims" at bounding box center [671, 204] width 71 height 6
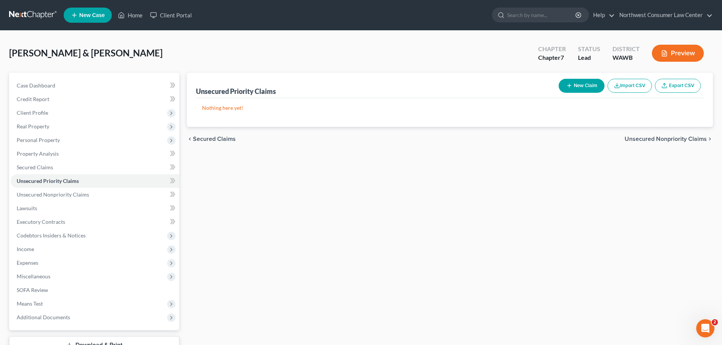
click at [674, 137] on span "Unsecured Nonpriority Claims" at bounding box center [666, 139] width 82 height 6
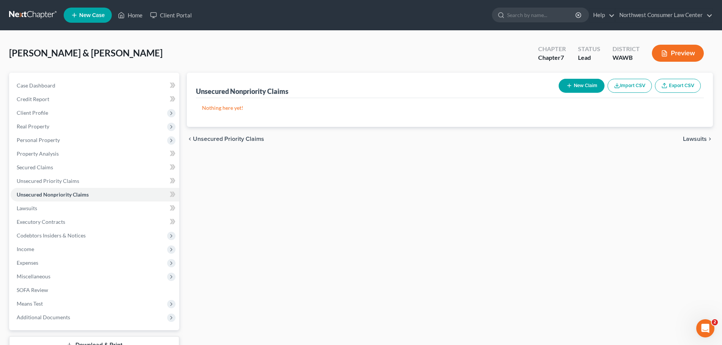
click at [577, 85] on button "New Claim" at bounding box center [582, 86] width 46 height 14
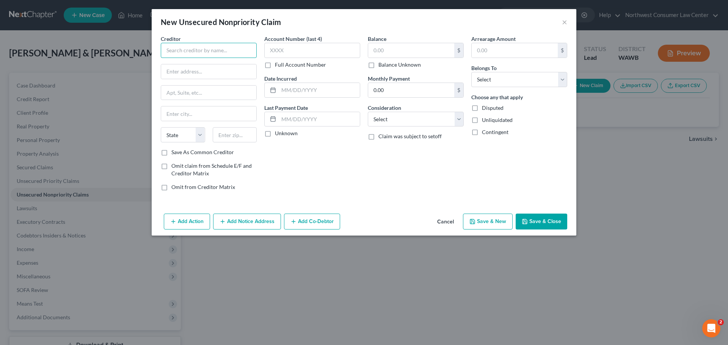
click at [204, 44] on input "text" at bounding box center [209, 50] width 96 height 15
type input "Best Egg"
click at [392, 53] on input "text" at bounding box center [411, 50] width 86 height 14
type input "12,624"
click at [406, 111] on div "Consideration Select Cable / Satellite Services Collection Agency Credit Card D…" at bounding box center [416, 115] width 96 height 23
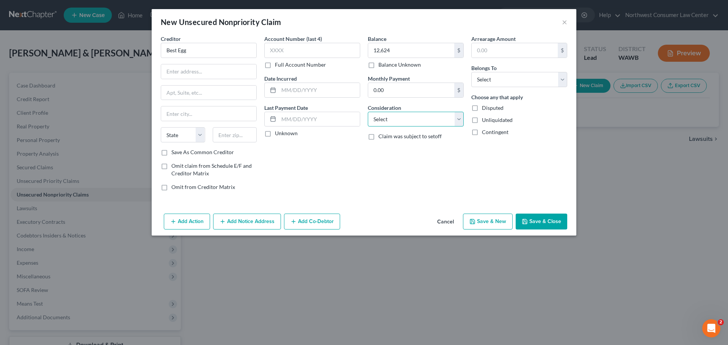
drag, startPoint x: 402, startPoint y: 116, endPoint x: 399, endPoint y: 125, distance: 9.1
click at [402, 116] on select "Select Cable / Satellite Services Collection Agency Credit Card Debt Debt Couns…" at bounding box center [416, 119] width 96 height 15
select select "2"
click at [368, 112] on select "Select Cable / Satellite Services Collection Agency Credit Card Debt Debt Couns…" at bounding box center [416, 119] width 96 height 15
click at [518, 86] on select "Select Debtor 1 Only Debtor 2 Only Debtor 1 And Debtor 2 Only At Least One Of T…" at bounding box center [519, 79] width 96 height 15
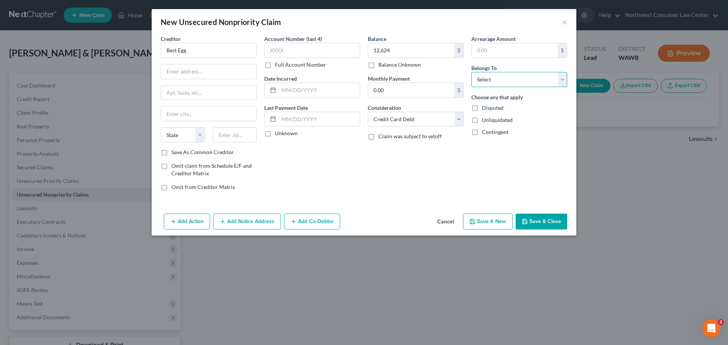
select select "1"
click at [471, 72] on select "Select Debtor 1 Only Debtor 2 Only Debtor 1 And Debtor 2 Only At Least One Of T…" at bounding box center [519, 79] width 96 height 15
drag, startPoint x: 191, startPoint y: 77, endPoint x: 160, endPoint y: 82, distance: 31.2
click at [191, 76] on input "text" at bounding box center [208, 71] width 95 height 14
type input "PO Box 42912"
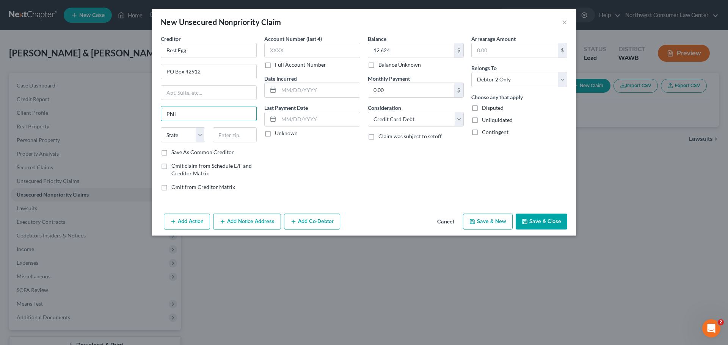
type input "[GEOGRAPHIC_DATA]"
click at [181, 130] on select "State [US_STATE] AK AR AZ CA CO CT DE DC [GEOGRAPHIC_DATA] [GEOGRAPHIC_DATA] GU…" at bounding box center [183, 134] width 44 height 15
select select "39"
click at [161, 127] on select "State [US_STATE] AK AR AZ CA CO CT DE DC [GEOGRAPHIC_DATA] [GEOGRAPHIC_DATA] GU…" at bounding box center [183, 134] width 44 height 15
type input "19101"
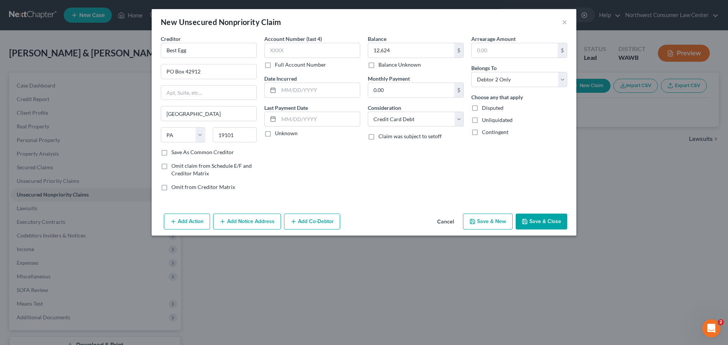
click at [491, 222] on button "Save & New" at bounding box center [488, 222] width 50 height 16
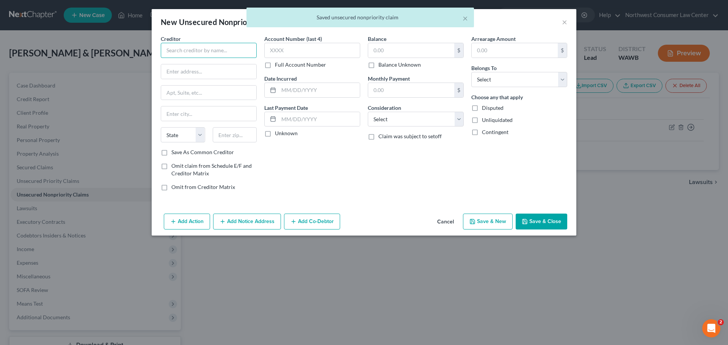
click at [193, 44] on input "text" at bounding box center [209, 50] width 96 height 15
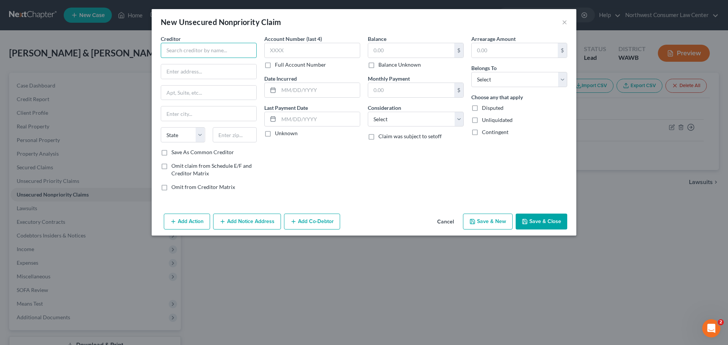
drag, startPoint x: 179, startPoint y: 55, endPoint x: 135, endPoint y: 87, distance: 54.3
click at [179, 55] on input "text" at bounding box center [209, 50] width 96 height 15
type input "Capitol One"
click at [375, 45] on input "text" at bounding box center [411, 50] width 86 height 14
type input "8,053"
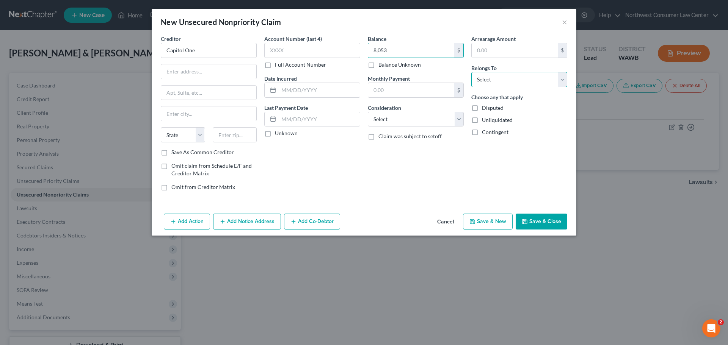
click at [502, 77] on select "Select Debtor 1 Only Debtor 2 Only Debtor 1 And Debtor 2 Only At Least One Of T…" at bounding box center [519, 79] width 96 height 15
select select "1"
click at [471, 72] on select "Select Debtor 1 Only Debtor 2 Only Debtor 1 And Debtor 2 Only At Least One Of T…" at bounding box center [519, 79] width 96 height 15
click at [452, 122] on select "Select Cable / Satellite Services Collection Agency Credit Card Debt Debt Couns…" at bounding box center [416, 119] width 96 height 15
select select "2"
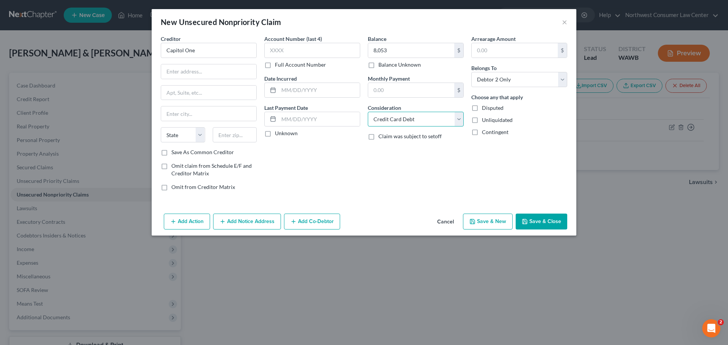
click at [368, 112] on select "Select Cable / Satellite Services Collection Agency Credit Card Debt Debt Couns…" at bounding box center [416, 119] width 96 height 15
click at [188, 77] on input "text" at bounding box center [208, 71] width 95 height 14
paste input "31293,"
type input "PO Box 31293"
click at [177, 116] on input "text" at bounding box center [208, 114] width 95 height 14
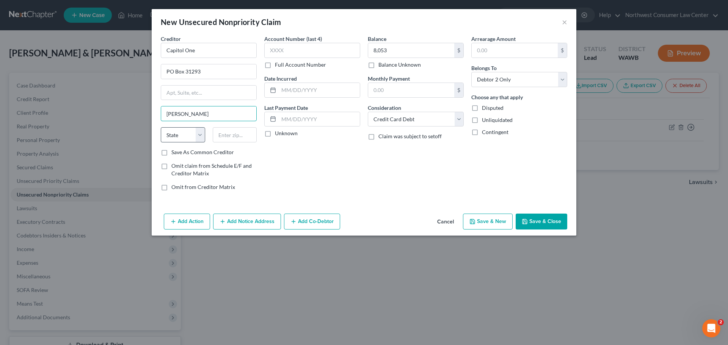
type input "[GEOGRAPHIC_DATA]"
click at [182, 132] on select "State [US_STATE] AK AR AZ CA CO CT DE DC [GEOGRAPHIC_DATA] [GEOGRAPHIC_DATA] GU…" at bounding box center [183, 134] width 44 height 15
select select "46"
click at [161, 127] on select "State [US_STATE] AK AR AZ CA CO CT DE DC [GEOGRAPHIC_DATA] [GEOGRAPHIC_DATA] GU…" at bounding box center [183, 134] width 44 height 15
type input "84131"
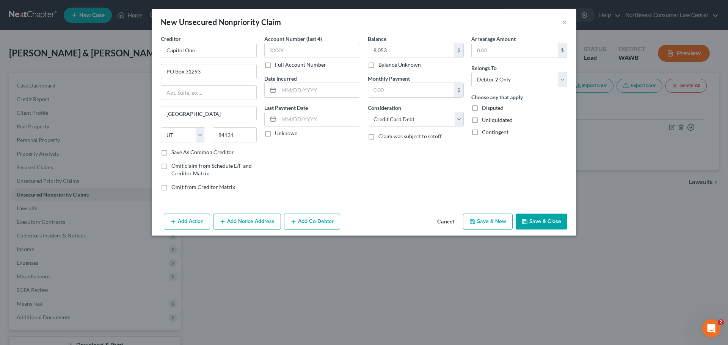
click at [495, 217] on button "Save & New" at bounding box center [488, 222] width 50 height 16
click at [207, 57] on input "text" at bounding box center [209, 50] width 96 height 15
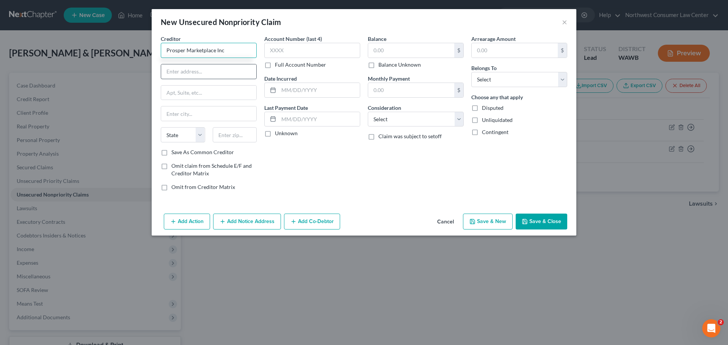
type input "Prosper Marketplace Inc"
click at [402, 49] on input "text" at bounding box center [411, 50] width 86 height 14
type input "25,330"
click at [395, 119] on select "Select Cable / Satellite Services Collection Agency Credit Card Debt Debt Couns…" at bounding box center [416, 119] width 96 height 15
select select "2"
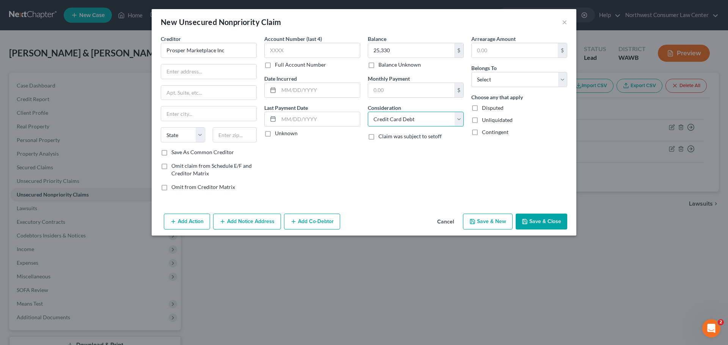
click at [368, 112] on select "Select Cable / Satellite Services Collection Agency Credit Card Debt Debt Couns…" at bounding box center [416, 119] width 96 height 15
click at [518, 84] on select "Select Debtor 1 Only Debtor 2 Only Debtor 1 And Debtor 2 Only At Least One Of T…" at bounding box center [519, 79] width 96 height 15
select select "1"
click at [471, 72] on select "Select Debtor 1 Only Debtor 2 Only Debtor 1 And Debtor 2 Only At Least One Of T…" at bounding box center [519, 79] width 96 height 15
click at [202, 75] on input "text" at bounding box center [208, 71] width 95 height 14
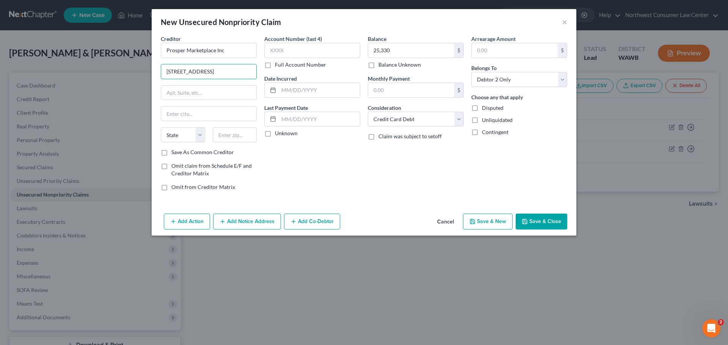
type input "[STREET_ADDRESS]"
type input "Ste 300"
type input "[GEOGRAPHIC_DATA]"
select select "4"
click at [232, 136] on input "text" at bounding box center [235, 134] width 44 height 15
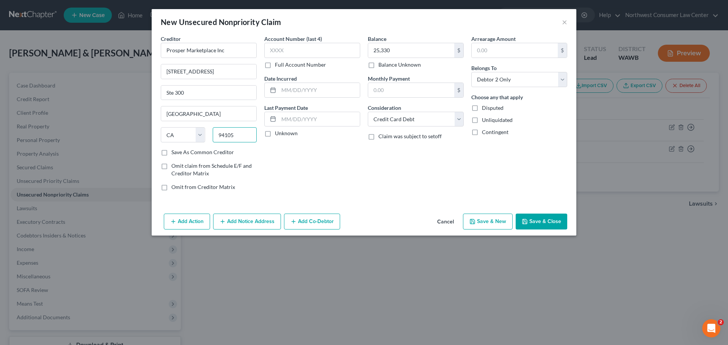
type input "94105"
click at [493, 220] on button "Save & New" at bounding box center [488, 222] width 50 height 16
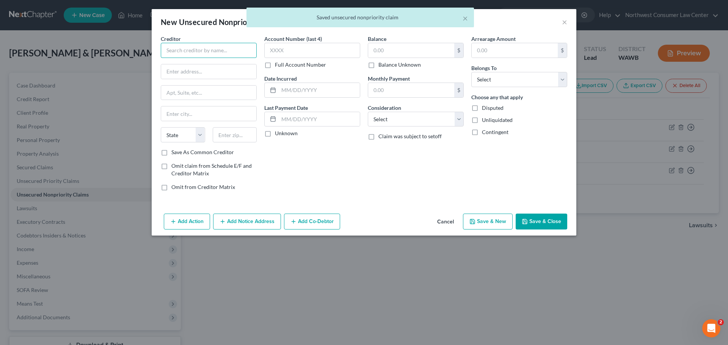
click at [185, 49] on input "text" at bounding box center [209, 50] width 96 height 15
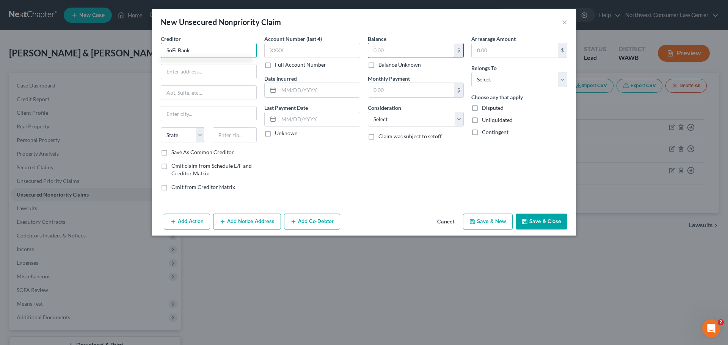
type input "SoFi Bank"
click at [432, 51] on input "text" at bounding box center [411, 50] width 86 height 14
type input "7,158"
drag, startPoint x: 511, startPoint y: 76, endPoint x: 504, endPoint y: 86, distance: 12.8
click at [511, 76] on select "Select Debtor 1 Only Debtor 2 Only Debtor 1 And Debtor 2 Only At Least One Of T…" at bounding box center [519, 79] width 96 height 15
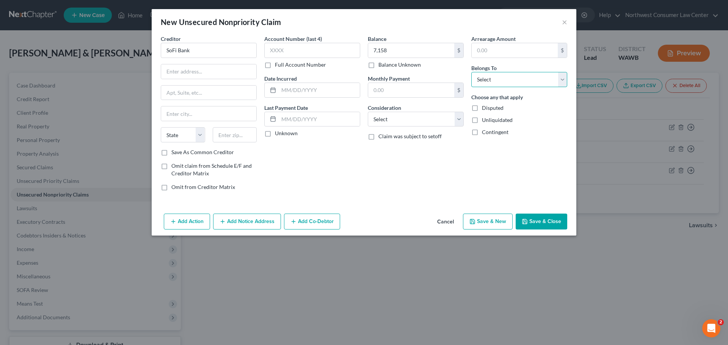
select select "1"
click at [471, 72] on select "Select Debtor 1 Only Debtor 2 Only Debtor 1 And Debtor 2 Only At Least One Of T…" at bounding box center [519, 79] width 96 height 15
drag, startPoint x: 417, startPoint y: 119, endPoint x: 415, endPoint y: 126, distance: 7.8
click at [417, 119] on select "Select Cable / Satellite Services Collection Agency Credit Card Debt Debt Couns…" at bounding box center [416, 119] width 96 height 15
select select "2"
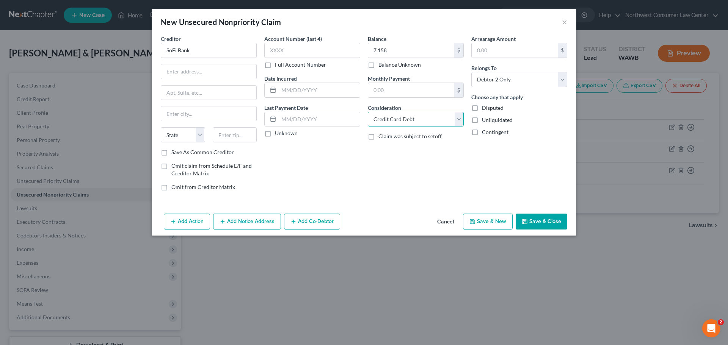
click at [368, 112] on select "Select Cable / Satellite Services Collection Agency Credit Card Debt Debt Couns…" at bounding box center [416, 119] width 96 height 15
click at [190, 69] on input "text" at bounding box center [208, 71] width 95 height 14
type input "PO Box 654081"
type input "[GEOGRAPHIC_DATA]"
click at [179, 135] on select "State [US_STATE] AK AR AZ CA CO CT DE DC [GEOGRAPHIC_DATA] [GEOGRAPHIC_DATA] GU…" at bounding box center [183, 134] width 44 height 15
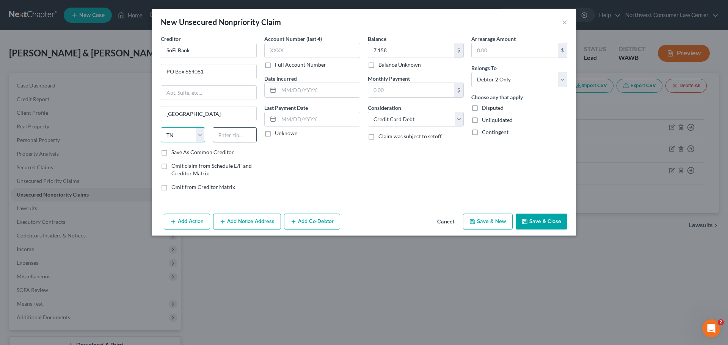
select select "45"
click at [238, 138] on input "text" at bounding box center [235, 134] width 44 height 15
type input "75265"
click at [495, 219] on button "Save & New" at bounding box center [488, 222] width 50 height 16
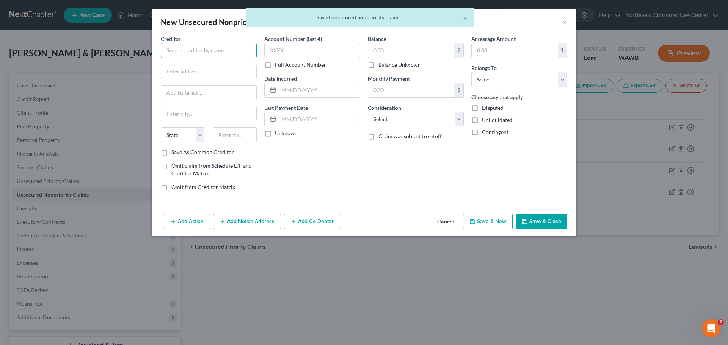
click at [196, 52] on input "text" at bounding box center [209, 50] width 96 height 15
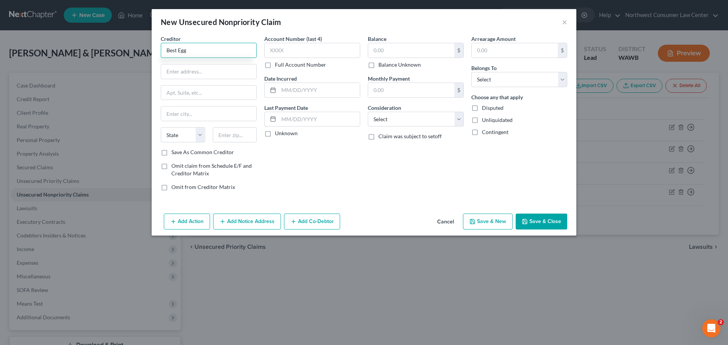
type input "Best Egg"
click at [390, 51] on input "text" at bounding box center [411, 50] width 86 height 14
type input "6,525"
drag, startPoint x: 498, startPoint y: 82, endPoint x: 496, endPoint y: 86, distance: 4.4
click at [498, 82] on select "Select Debtor 1 Only Debtor 2 Only Debtor 1 And Debtor 2 Only At Least One Of T…" at bounding box center [519, 79] width 96 height 15
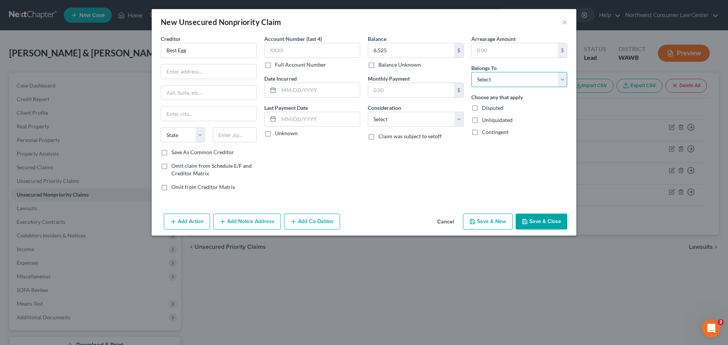
select select "0"
click at [471, 72] on select "Select Debtor 1 Only Debtor 2 Only Debtor 1 And Debtor 2 Only At Least One Of T…" at bounding box center [519, 79] width 96 height 15
click at [439, 119] on select "Select Cable / Satellite Services Collection Agency Credit Card Debt Debt Couns…" at bounding box center [416, 119] width 96 height 15
select select "2"
click at [368, 112] on select "Select Cable / Satellite Services Collection Agency Credit Card Debt Debt Couns…" at bounding box center [416, 119] width 96 height 15
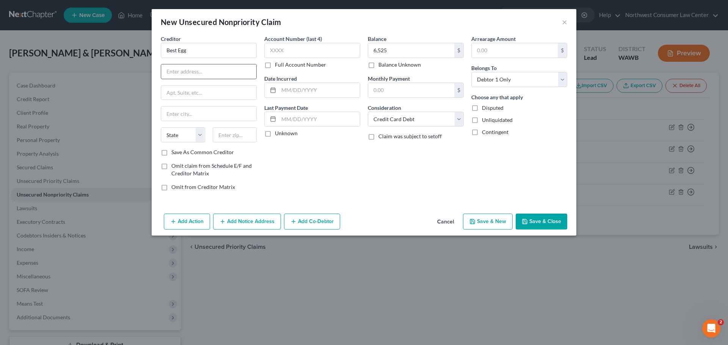
click at [181, 75] on input "text" at bounding box center [208, 71] width 95 height 14
paste input "42912,"
type input "PO Box 42912"
type input "[GEOGRAPHIC_DATA]"
select select "39"
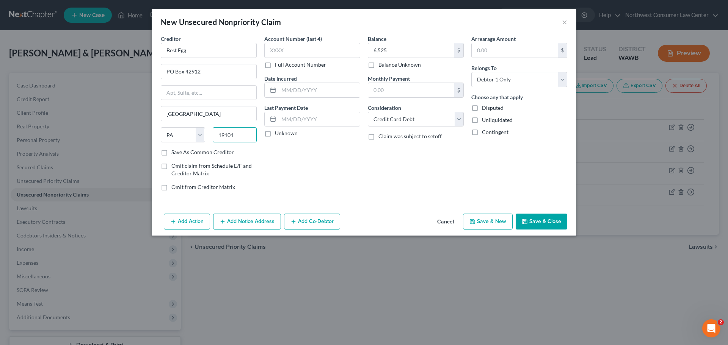
type input "19101"
click at [495, 225] on button "Save & New" at bounding box center [488, 222] width 50 height 16
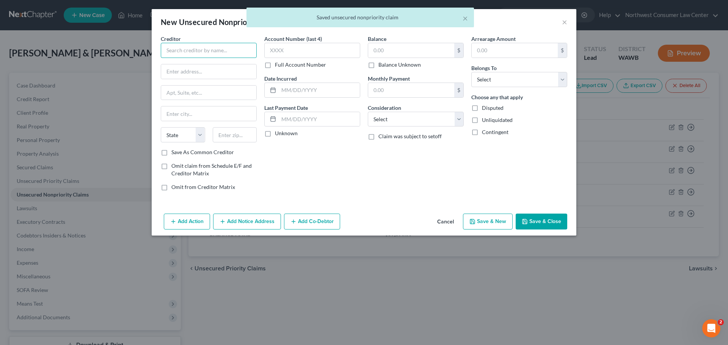
click at [186, 46] on input "text" at bounding box center [209, 50] width 96 height 15
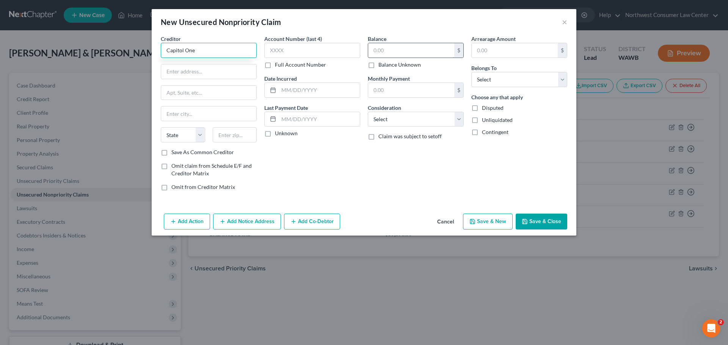
type input "Capitol One"
click at [409, 49] on input "text" at bounding box center [411, 50] width 86 height 14
type input "2,096"
click at [526, 80] on select "Select Debtor 1 Only Debtor 2 Only Debtor 1 And Debtor 2 Only At Least One Of T…" at bounding box center [519, 79] width 96 height 15
select select "0"
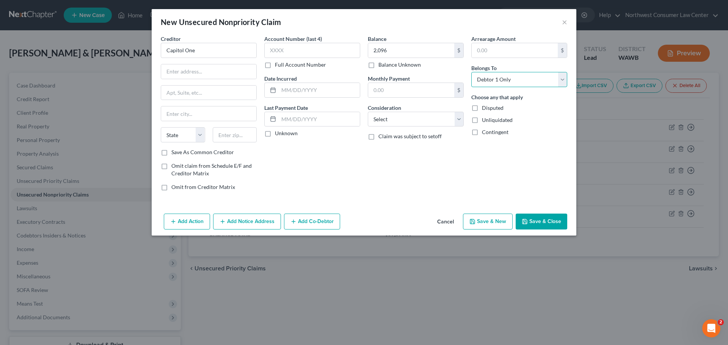
click at [471, 72] on select "Select Debtor 1 Only Debtor 2 Only Debtor 1 And Debtor 2 Only At Least One Of T…" at bounding box center [519, 79] width 96 height 15
drag, startPoint x: 409, startPoint y: 121, endPoint x: 407, endPoint y: 124, distance: 3.9
click at [409, 121] on select "Select Cable / Satellite Services Collection Agency Credit Card Debt Debt Couns…" at bounding box center [416, 119] width 96 height 15
select select "2"
click at [368, 112] on select "Select Cable / Satellite Services Collection Agency Credit Card Debt Debt Couns…" at bounding box center [416, 119] width 96 height 15
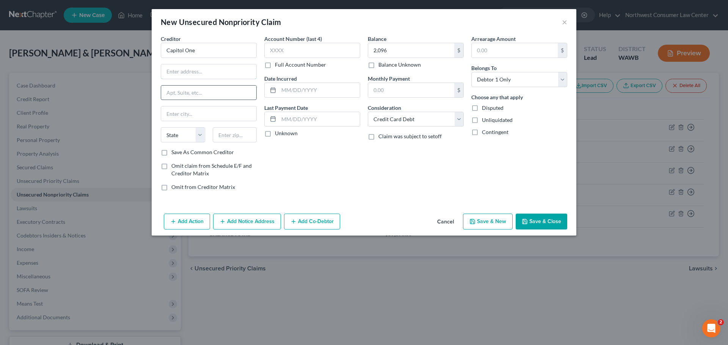
drag, startPoint x: 183, startPoint y: 70, endPoint x: 193, endPoint y: 100, distance: 31.1
click at [183, 70] on input "text" at bounding box center [208, 71] width 95 height 14
click at [174, 74] on input "text" at bounding box center [208, 71] width 95 height 14
paste input "31293,"
type input "PO Box 31293"
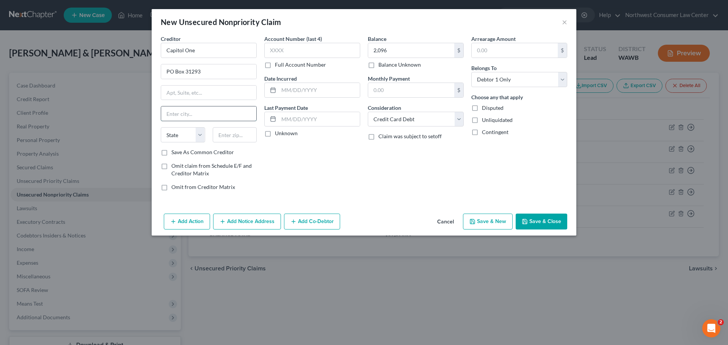
click at [180, 116] on input "text" at bounding box center [208, 114] width 95 height 14
type input "[GEOGRAPHIC_DATA]"
click at [176, 136] on select "State [US_STATE] AK AR AZ CA CO CT DE DC [GEOGRAPHIC_DATA] [GEOGRAPHIC_DATA] GU…" at bounding box center [183, 134] width 44 height 15
select select "46"
click at [161, 127] on select "State [US_STATE] AK AR AZ CA CO CT DE DC [GEOGRAPHIC_DATA] [GEOGRAPHIC_DATA] GU…" at bounding box center [183, 134] width 44 height 15
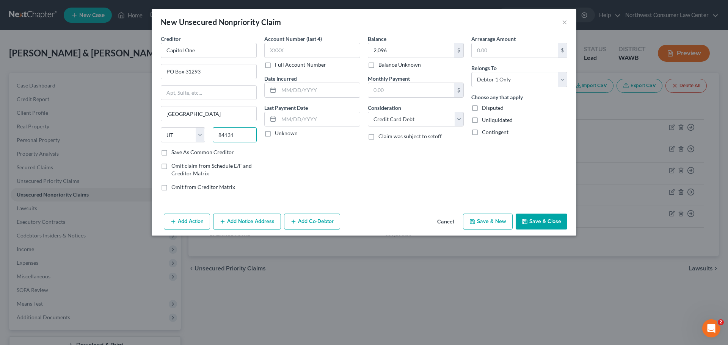
type input "84131"
click at [489, 219] on button "Save & New" at bounding box center [488, 222] width 50 height 16
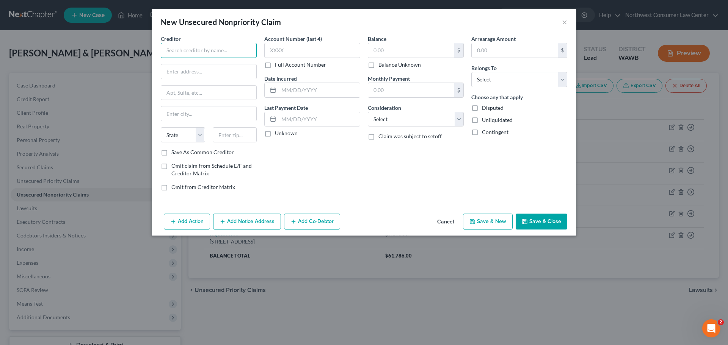
click at [247, 53] on input "text" at bounding box center [209, 50] width 96 height 15
type input "Dept of Ed/Nelnet"
click at [403, 54] on input "text" at bounding box center [411, 50] width 86 height 14
type input "1,726"
click at [416, 118] on select "Select Cable / Satellite Services Collection Agency Credit Card Debt Debt Couns…" at bounding box center [416, 119] width 96 height 15
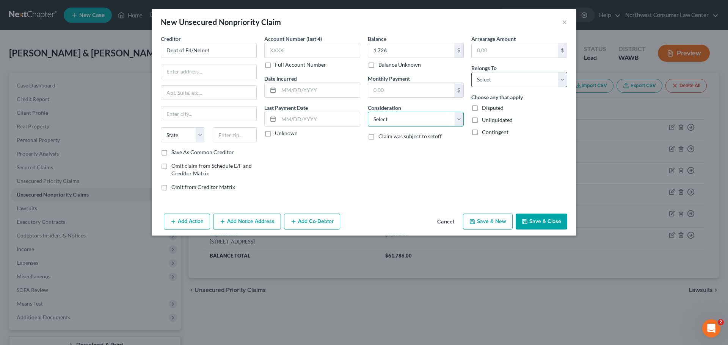
select select "17"
click at [493, 83] on select "Select Debtor 1 Only Debtor 2 Only Debtor 1 And Debtor 2 Only At Least One Of T…" at bounding box center [519, 79] width 96 height 15
select select "0"
click at [471, 72] on select "Select Debtor 1 Only Debtor 2 Only Debtor 1 And Debtor 2 Only At Least One Of T…" at bounding box center [519, 79] width 96 height 15
click at [174, 72] on input "text" at bounding box center [208, 71] width 95 height 14
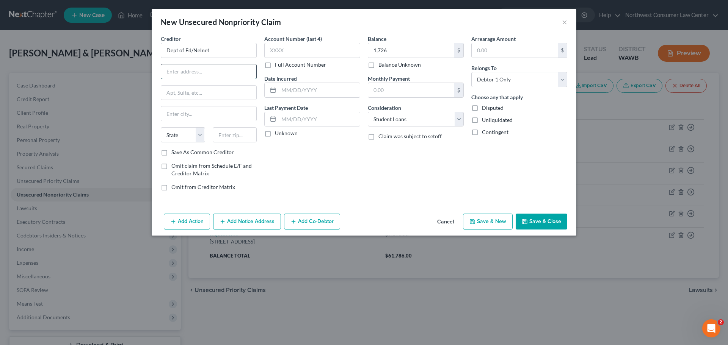
click at [238, 71] on input "text" at bounding box center [208, 71] width 95 height 14
paste input "82561,"
type input "PO Box 82561"
type input "Lincoln"
select select "30"
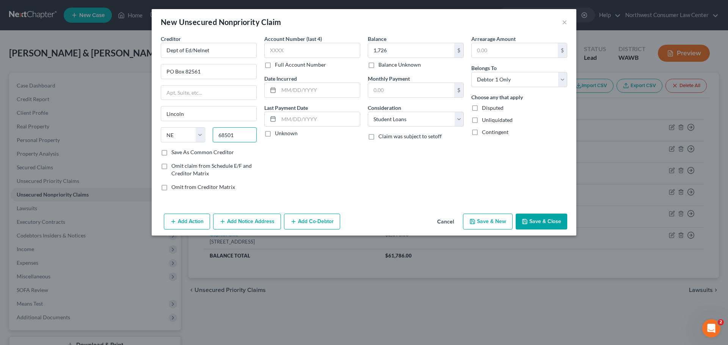
type input "68501"
click at [490, 219] on button "Save & New" at bounding box center [488, 222] width 50 height 16
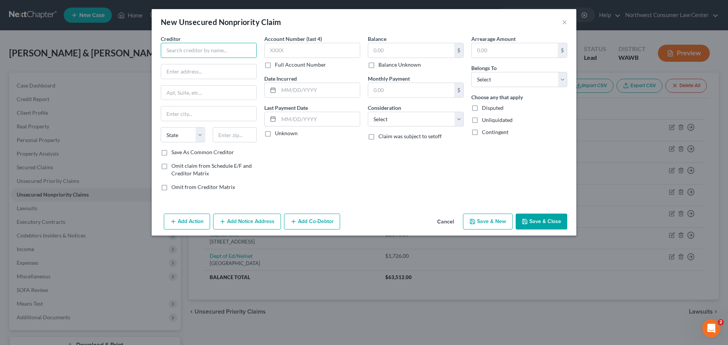
click at [211, 52] on input "text" at bounding box center [209, 50] width 96 height 15
type input "Dept of Ed/Nelnet"
paste input "82561,"
type input "PO Box 82561"
type input "Lincoln"
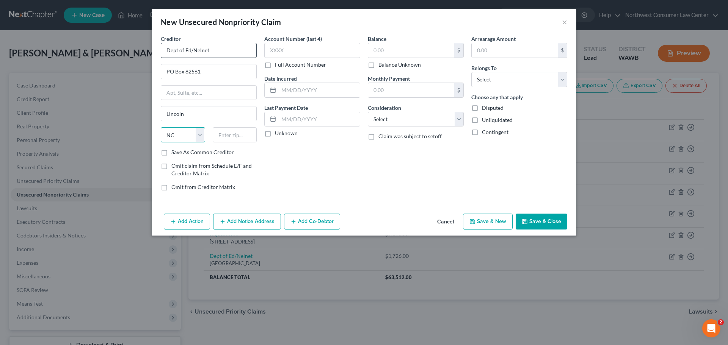
select select "30"
type input "68501"
click at [393, 52] on input "text" at bounding box center [411, 50] width 86 height 14
type input "884"
click at [424, 124] on select "Select Cable / Satellite Services Collection Agency Credit Card Debt Debt Couns…" at bounding box center [416, 119] width 96 height 15
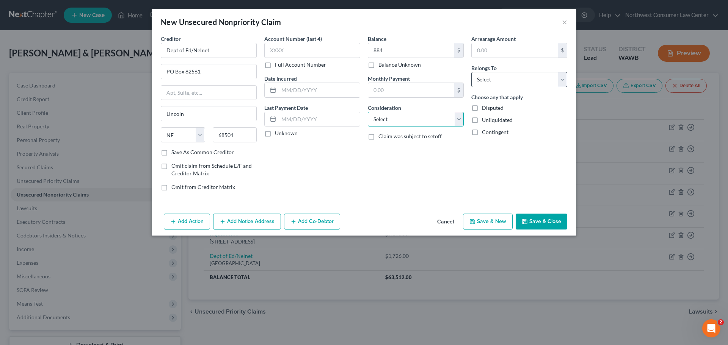
select select "17"
drag, startPoint x: 502, startPoint y: 75, endPoint x: 505, endPoint y: 85, distance: 10.9
click at [502, 75] on select "Select Debtor 1 Only Debtor 2 Only Debtor 1 And Debtor 2 Only At Least One Of T…" at bounding box center [519, 79] width 96 height 15
select select "0"
click at [471, 72] on select "Select Debtor 1 Only Debtor 2 Only Debtor 1 And Debtor 2 Only At Least One Of T…" at bounding box center [519, 79] width 96 height 15
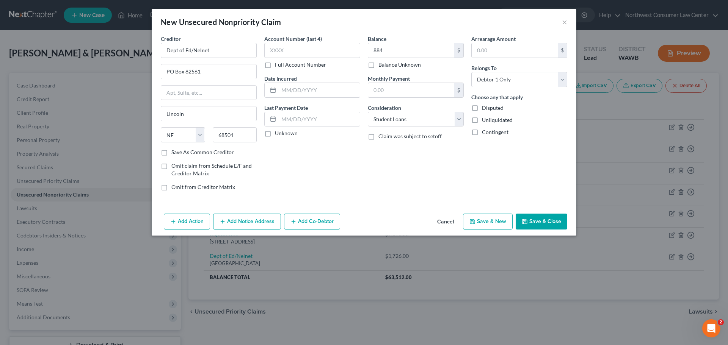
click at [492, 221] on button "Save & New" at bounding box center [488, 222] width 50 height 16
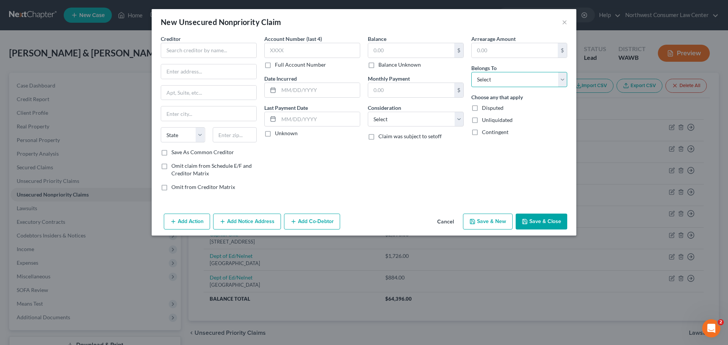
click at [506, 82] on select "Select Debtor 1 Only Debtor 2 Only Debtor 1 And Debtor 2 Only At Least One Of T…" at bounding box center [519, 79] width 96 height 15
select select "0"
click at [471, 72] on select "Select Debtor 1 Only Debtor 2 Only Debtor 1 And Debtor 2 Only At Least One Of T…" at bounding box center [519, 79] width 96 height 15
click at [380, 51] on input "text" at bounding box center [411, 50] width 86 height 14
type input "300"
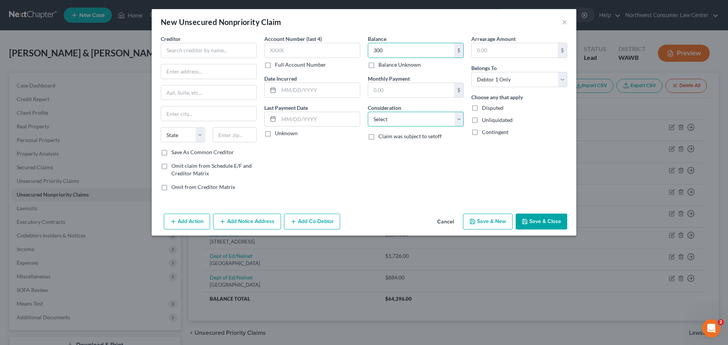
drag, startPoint x: 392, startPoint y: 115, endPoint x: 393, endPoint y: 126, distance: 11.4
click at [392, 115] on select "Select Cable / Satellite Services Collection Agency Credit Card Debt Debt Couns…" at bounding box center [416, 119] width 96 height 15
select select "17"
click at [198, 47] on input "text" at bounding box center [209, 50] width 96 height 15
type input "Dept of Ed/Nelnet"
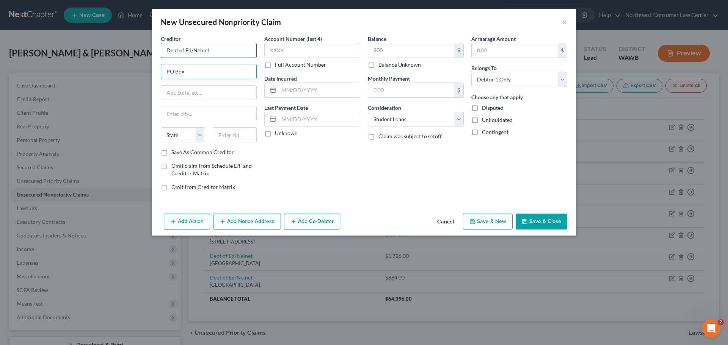
paste input "82561,"
type input "PO Box 82561"
type input "Lincoln"
select select "30"
type input "68501"
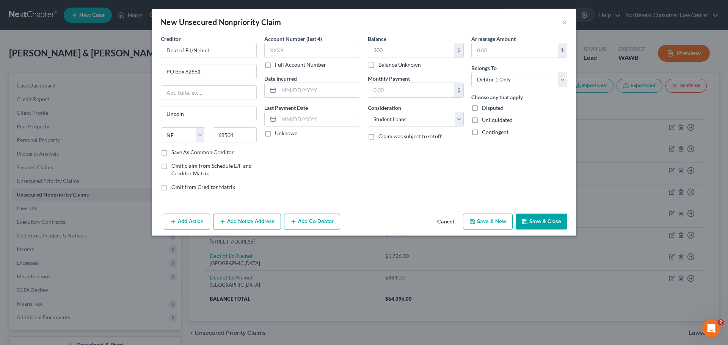
click at [492, 219] on button "Save & New" at bounding box center [488, 222] width 50 height 16
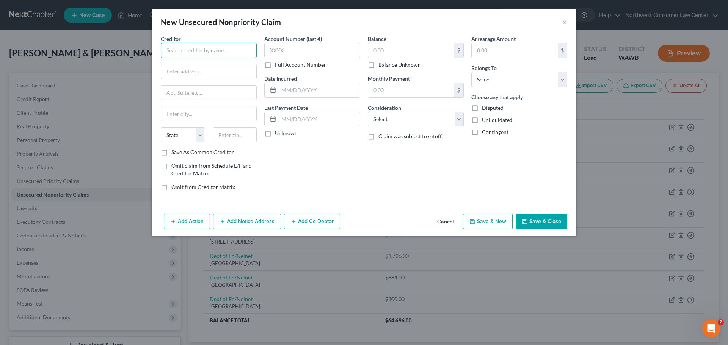
click at [216, 45] on input "text" at bounding box center [209, 50] width 96 height 15
type input "Upstart"
click at [392, 49] on input "text" at bounding box center [411, 50] width 86 height 14
type input "9,626"
click at [509, 81] on select "Select Debtor 1 Only Debtor 2 Only Debtor 1 And Debtor 2 Only At Least One Of T…" at bounding box center [519, 79] width 96 height 15
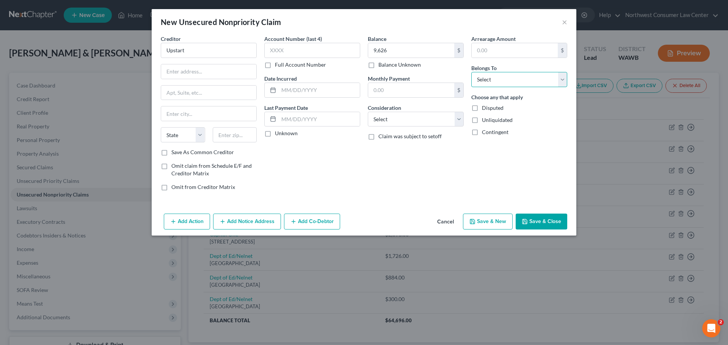
select select "0"
click at [471, 72] on select "Select Debtor 1 Only Debtor 2 Only Debtor 1 And Debtor 2 Only At Least One Of T…" at bounding box center [519, 79] width 96 height 15
click at [445, 118] on select "Select Cable / Satellite Services Collection Agency Credit Card Debt Debt Couns…" at bounding box center [416, 119] width 96 height 15
select select "2"
click at [368, 112] on select "Select Cable / Satellite Services Collection Agency Credit Card Debt Debt Couns…" at bounding box center [416, 119] width 96 height 15
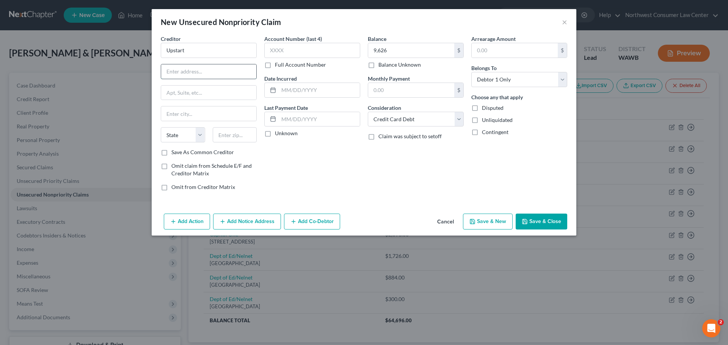
click at [174, 69] on input "text" at bounding box center [208, 71] width 95 height 14
type input "[STREET_ADDRESS]"
type input "San [PERSON_NAME]"
select select "4"
type input "94070"
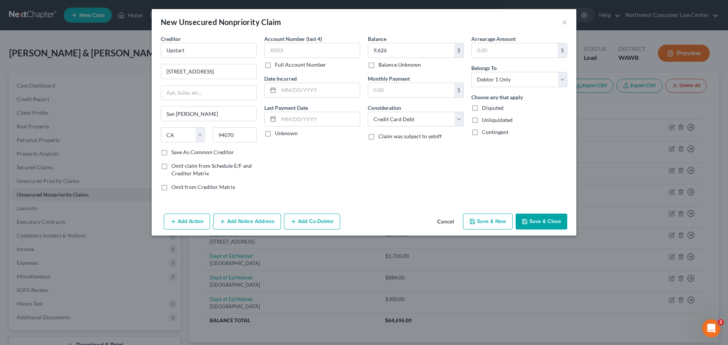
click at [500, 223] on button "Save & New" at bounding box center [488, 222] width 50 height 16
click at [441, 219] on button "Cancel" at bounding box center [445, 222] width 29 height 15
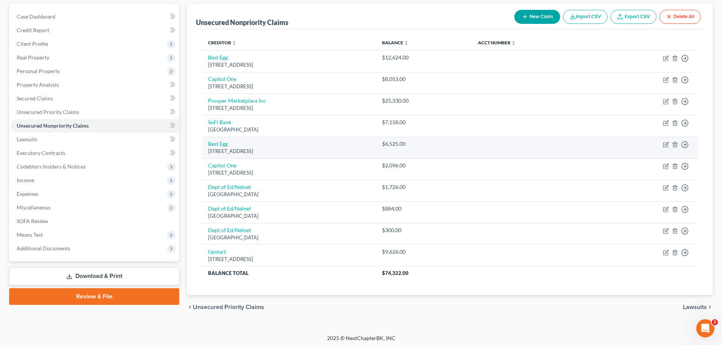
scroll to position [72, 0]
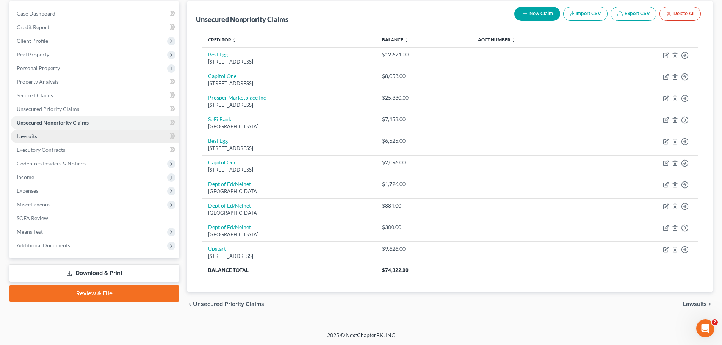
click at [63, 141] on link "Lawsuits" at bounding box center [95, 137] width 169 height 14
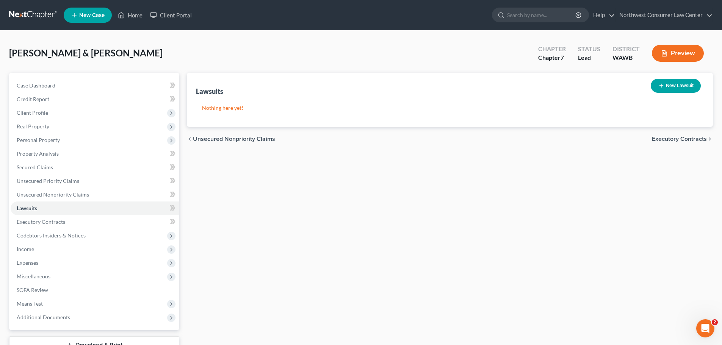
click at [680, 137] on span "Executory Contracts" at bounding box center [679, 139] width 55 height 6
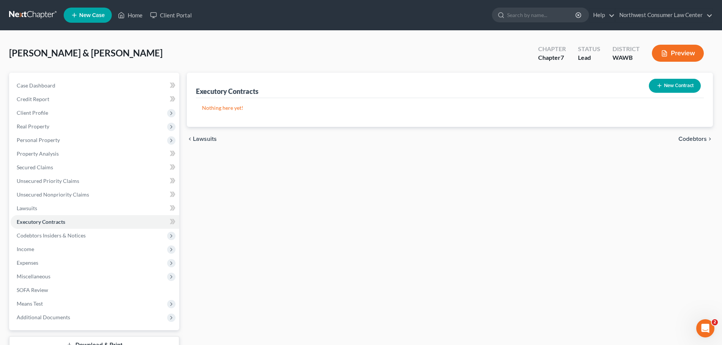
click at [685, 136] on span "Codebtors" at bounding box center [693, 139] width 28 height 6
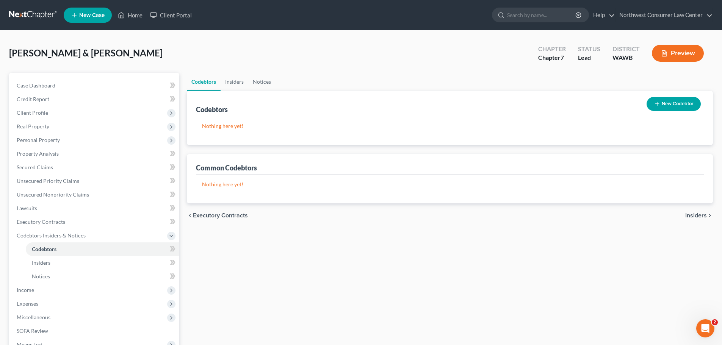
click at [705, 216] on span "Insiders" at bounding box center [697, 216] width 22 height 6
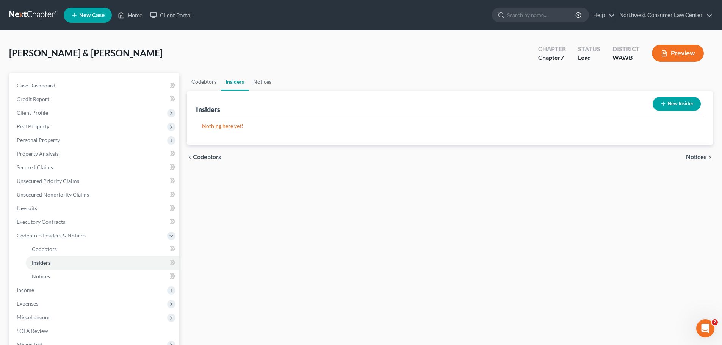
click at [705, 216] on div "Codebtors Insiders Notices Insiders New Insider Nothing here yet! Name Balance …" at bounding box center [450, 244] width 534 height 342
click at [696, 155] on span "Notices" at bounding box center [696, 157] width 21 height 6
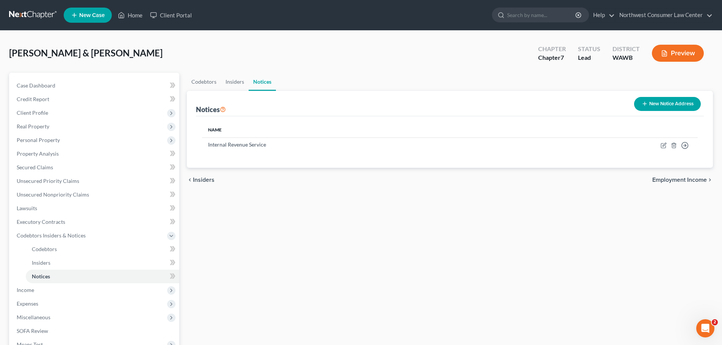
click at [689, 182] on span "Employment Income" at bounding box center [680, 180] width 55 height 6
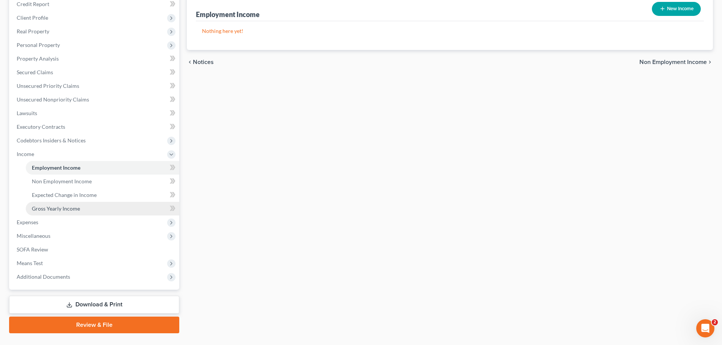
scroll to position [112, 0]
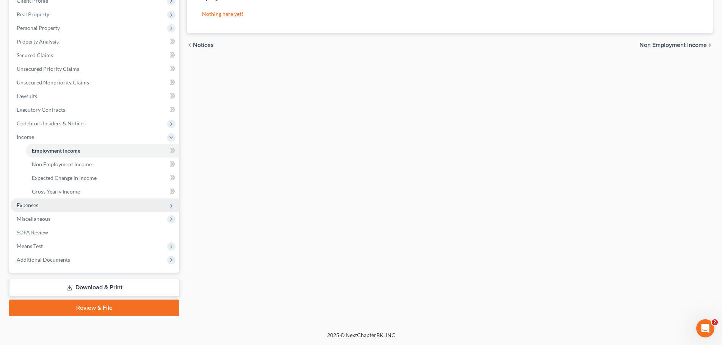
click at [131, 208] on span "Expenses" at bounding box center [95, 206] width 169 height 14
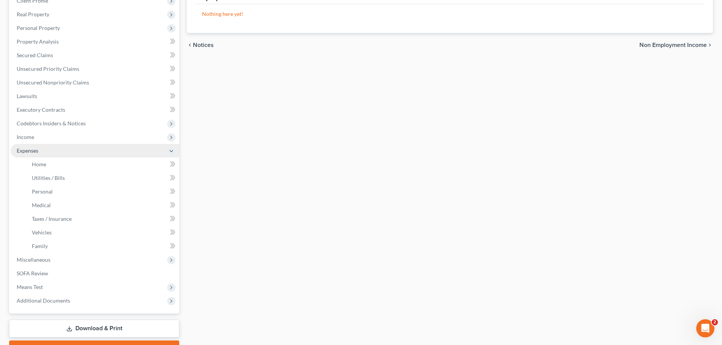
click at [86, 148] on span "Expenses" at bounding box center [95, 151] width 169 height 14
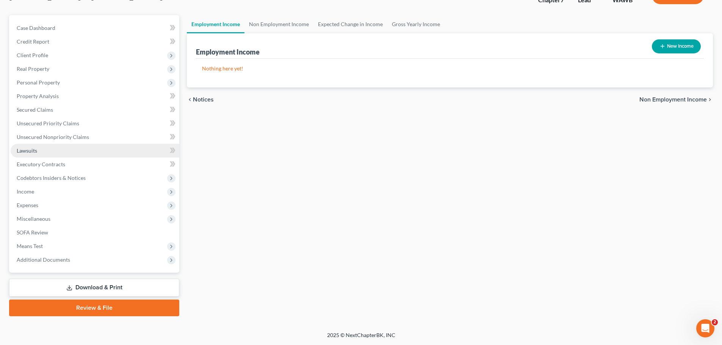
scroll to position [58, 0]
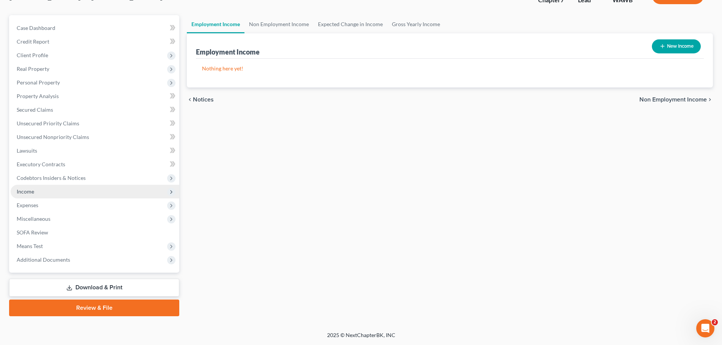
click at [85, 193] on span "Income" at bounding box center [95, 192] width 169 height 14
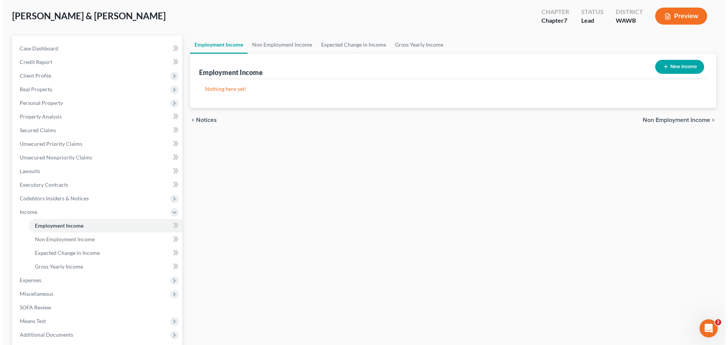
scroll to position [36, 0]
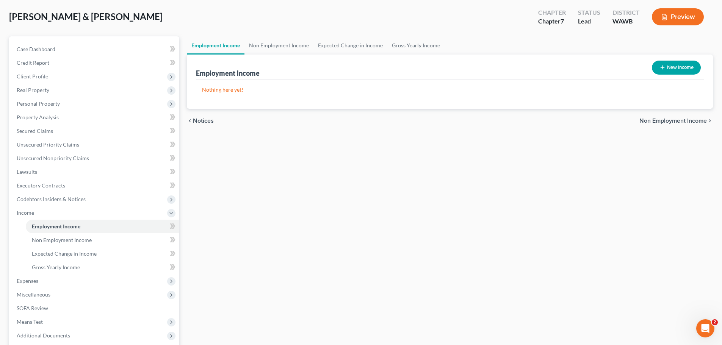
click at [683, 63] on button "New Income" at bounding box center [676, 68] width 49 height 14
select select "0"
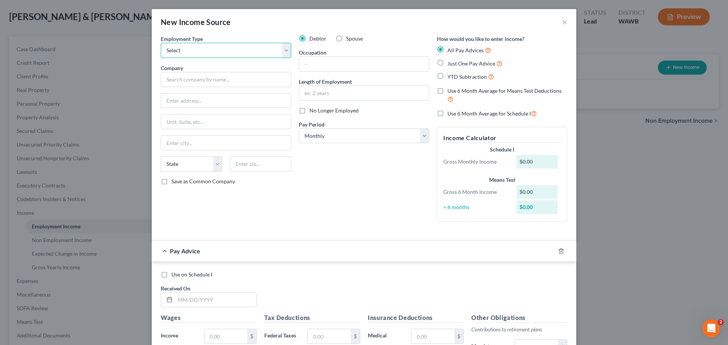
click at [245, 52] on select "Select Full or [DEMOGRAPHIC_DATA] Employment Self Employment" at bounding box center [226, 50] width 130 height 15
select select "0"
click at [161, 43] on select "Select Full or [DEMOGRAPHIC_DATA] Employment Self Employment" at bounding box center [226, 50] width 130 height 15
click at [247, 74] on input "text" at bounding box center [226, 79] width 130 height 15
type input "Caliber Concrete Construction Inc"
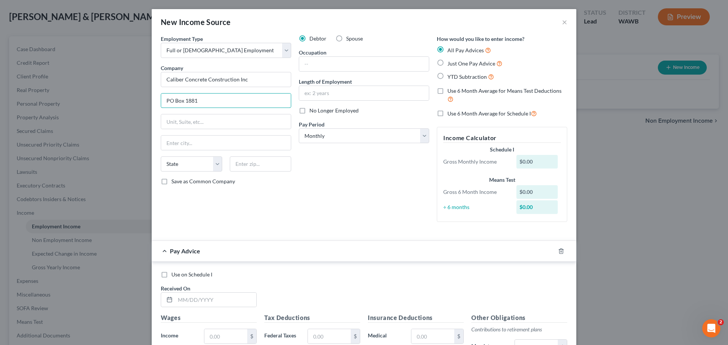
type input "PO Box 1881"
type input "[PERSON_NAME]"
select select "50"
type input "98354"
click at [309, 66] on input "text" at bounding box center [364, 64] width 130 height 14
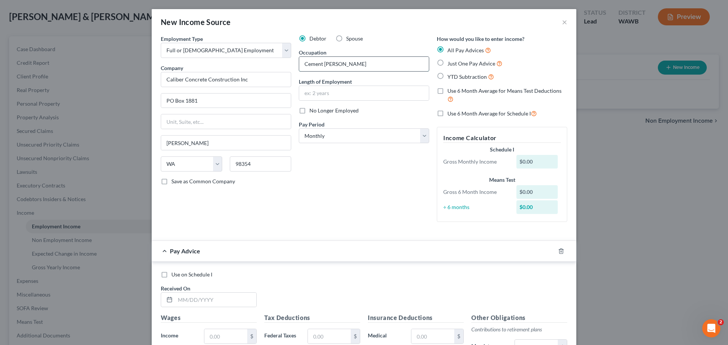
type input "Cement [PERSON_NAME]"
type input "6 Months"
drag, startPoint x: 389, startPoint y: 137, endPoint x: 384, endPoint y: 141, distance: 7.0
click at [389, 137] on select "Select Monthly Twice Monthly Every Other Week Weekly" at bounding box center [364, 136] width 130 height 15
select select "2"
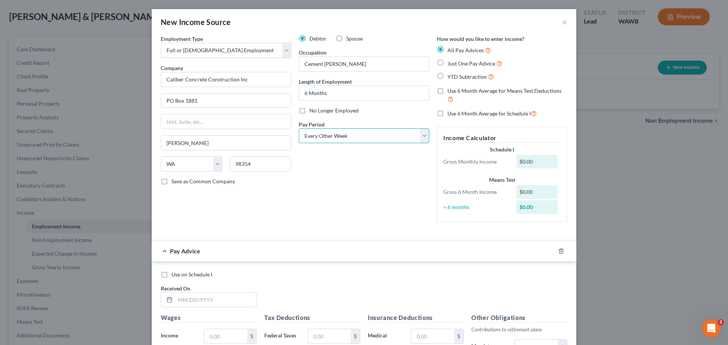
click at [299, 129] on select "Select Monthly Twice Monthly Every Other Week Weekly" at bounding box center [364, 136] width 130 height 15
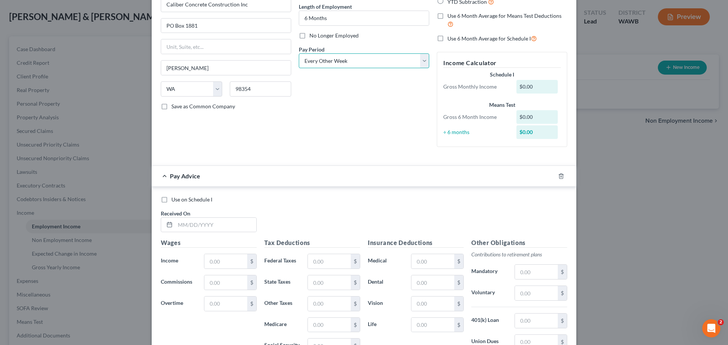
scroll to position [76, 0]
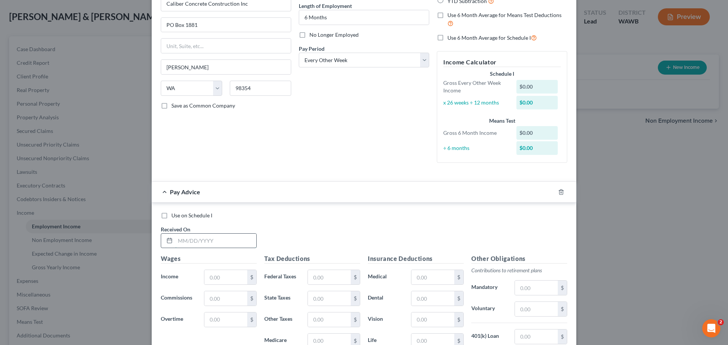
click at [210, 238] on input "text" at bounding box center [215, 241] width 81 height 14
type input "[DATE]"
click at [233, 279] on input "text" at bounding box center [225, 277] width 43 height 14
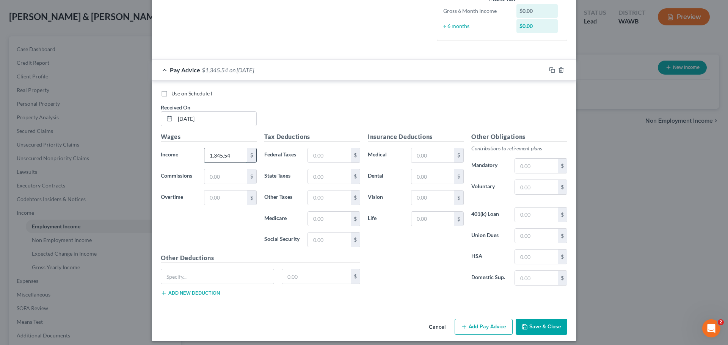
scroll to position [203, 0]
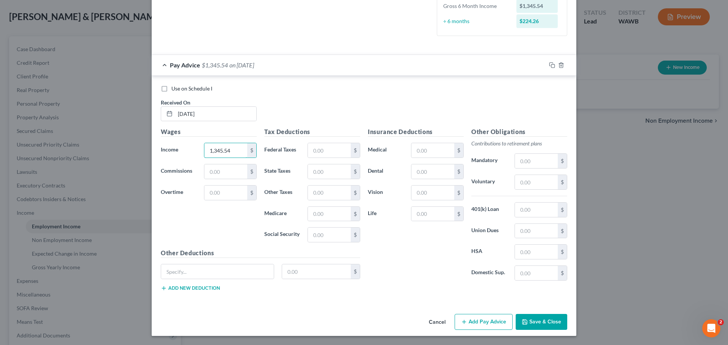
type input "1,345.54"
click at [320, 148] on input "text" at bounding box center [329, 150] width 43 height 14
type input "48.88"
type input "8.01"
click at [336, 240] on input "text" at bounding box center [329, 235] width 43 height 14
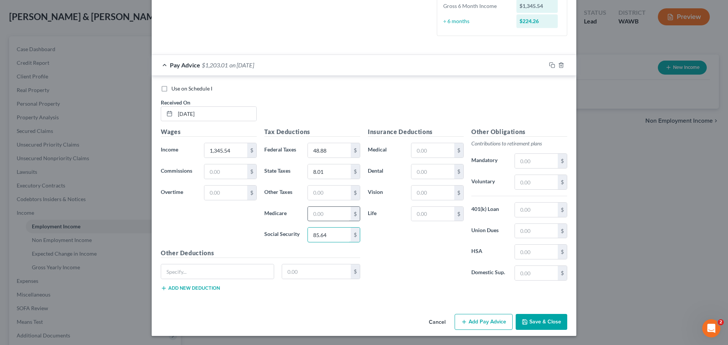
type input "85.64"
click at [332, 214] on input "text" at bounding box center [329, 214] width 43 height 14
type input "20.03"
click at [329, 197] on input "text" at bounding box center [329, 193] width 43 height 14
type input "13.99"
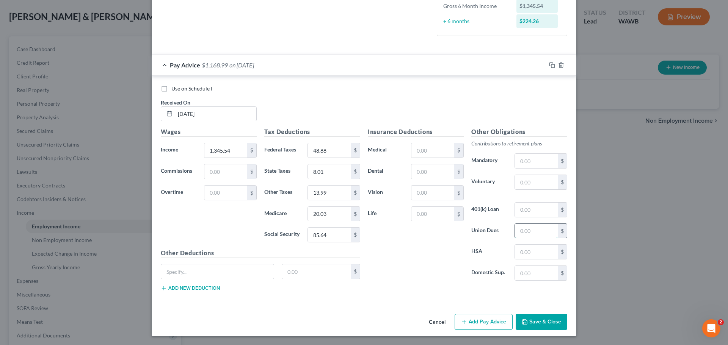
click at [527, 229] on input "text" at bounding box center [536, 231] width 43 height 14
click at [523, 229] on input "101.26" at bounding box center [536, 231] width 43 height 14
type input "130.31"
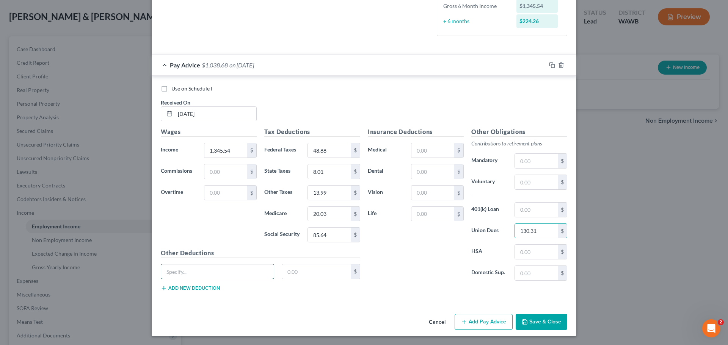
click at [182, 275] on input "text" at bounding box center [217, 272] width 113 height 14
type input "Bld Fund"
type input "16.60"
click at [192, 290] on button "Add new deduction" at bounding box center [190, 289] width 59 height 6
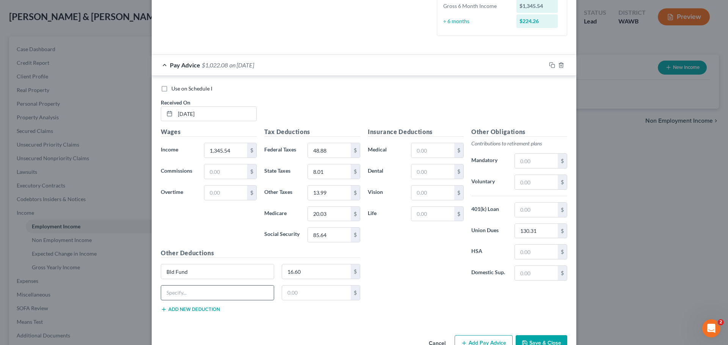
click at [185, 296] on input "text" at bounding box center [217, 293] width 113 height 14
type input "IntOrgFu"
type input "4.15"
click at [181, 307] on button "Add new deduction" at bounding box center [190, 310] width 59 height 6
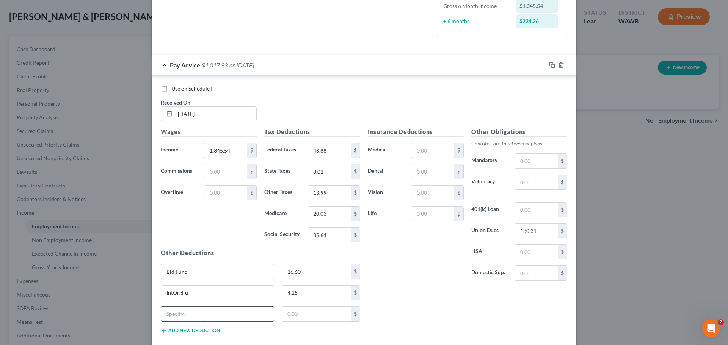
click at [228, 312] on input "text" at bounding box center [217, 314] width 113 height 14
type input "PFML"
click at [317, 314] on input "text" at bounding box center [316, 314] width 69 height 14
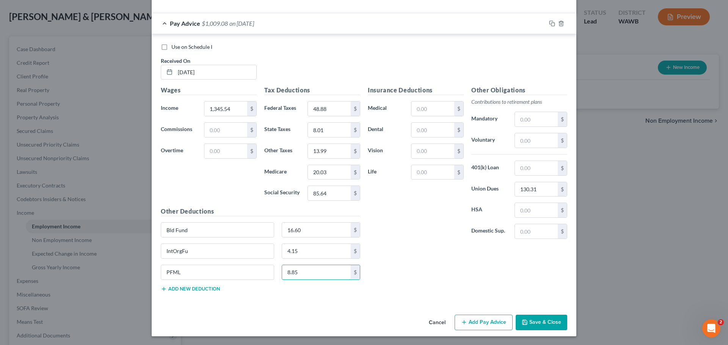
scroll to position [245, 0]
type input "8.85"
click at [194, 289] on button "Add new deduction" at bounding box center [190, 289] width 59 height 6
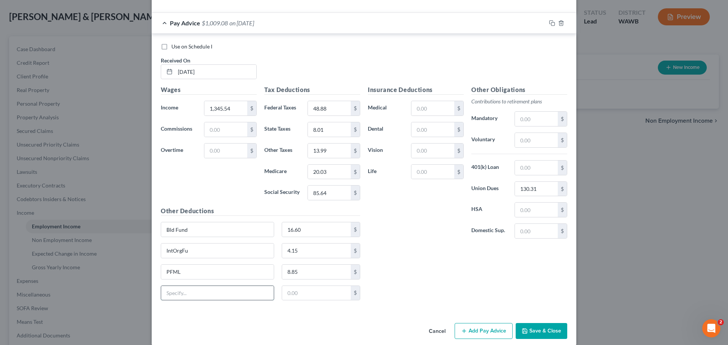
click at [177, 289] on input "text" at bounding box center [217, 293] width 113 height 14
type input "Scholars/Training"
type input "3.33"
click at [428, 110] on input "text" at bounding box center [432, 108] width 43 height 14
type input "83"
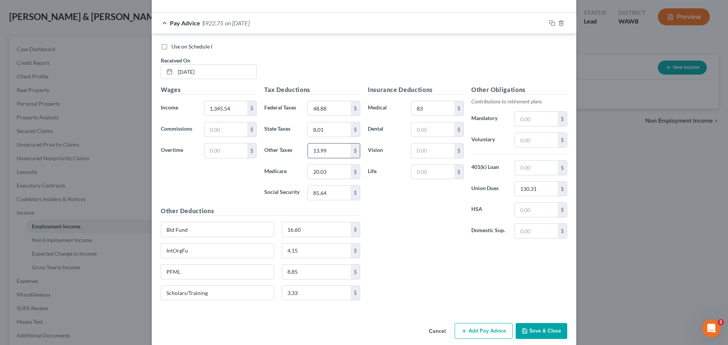
click at [329, 151] on input "13.99" at bounding box center [329, 151] width 43 height 14
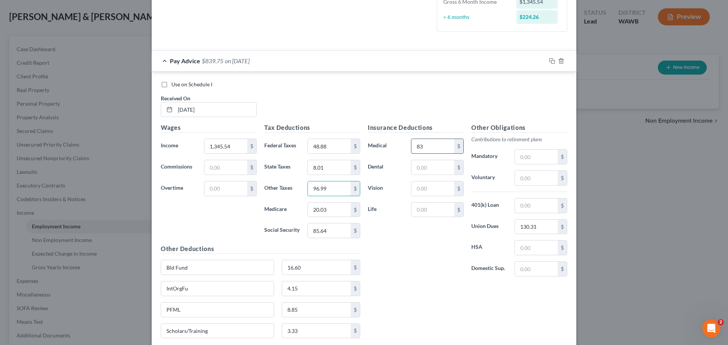
type input "96.99"
click at [347, 56] on div "Pay Advice $922.75 on [DATE]" at bounding box center [349, 61] width 394 height 20
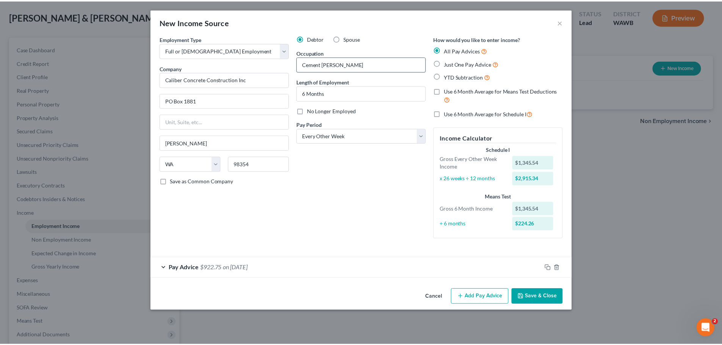
scroll to position [0, 0]
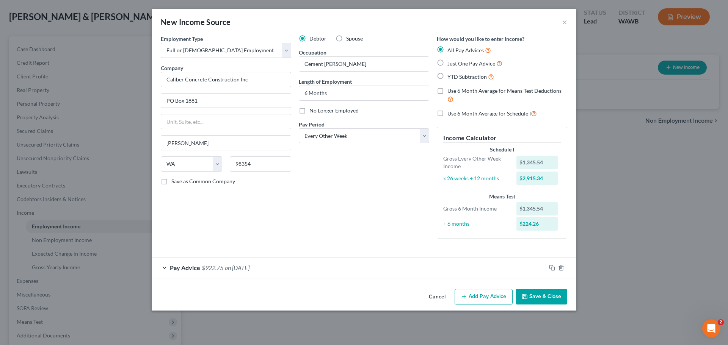
click at [540, 300] on button "Save & Close" at bounding box center [542, 297] width 52 height 16
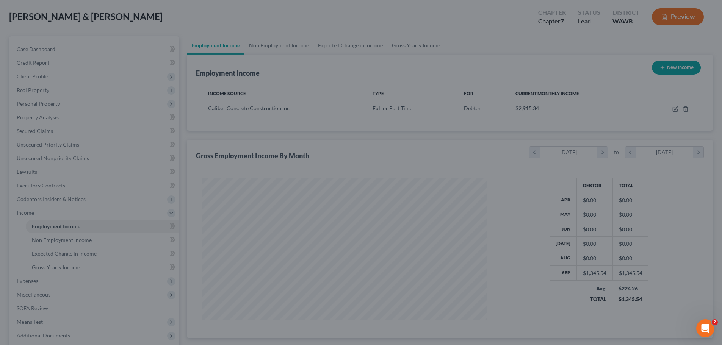
scroll to position [379111, 378954]
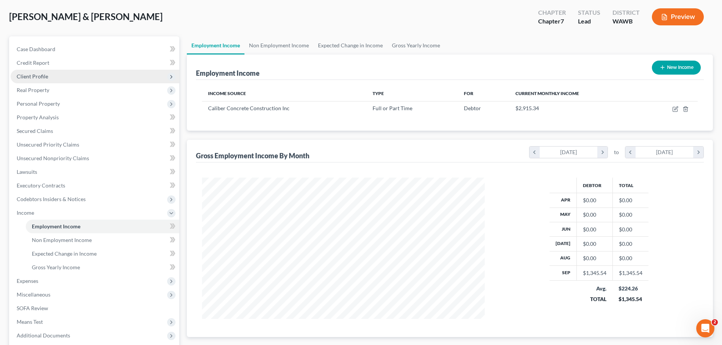
click at [115, 78] on span "Client Profile" at bounding box center [95, 77] width 169 height 14
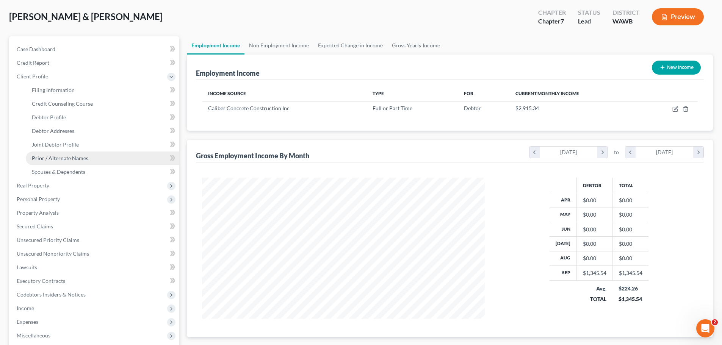
click at [111, 159] on link "Prior / Alternate Names" at bounding box center [103, 159] width 154 height 14
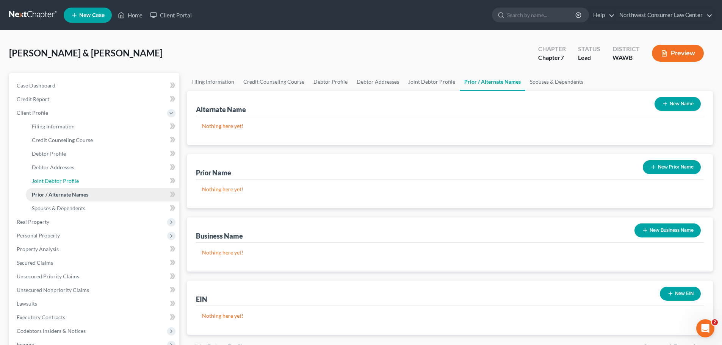
click at [83, 181] on link "Joint Debtor Profile" at bounding box center [103, 181] width 154 height 14
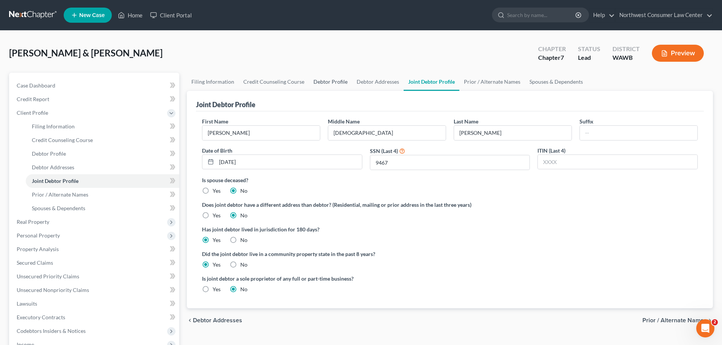
click at [335, 82] on link "Debtor Profile" at bounding box center [330, 82] width 43 height 18
select select "1"
select select "3"
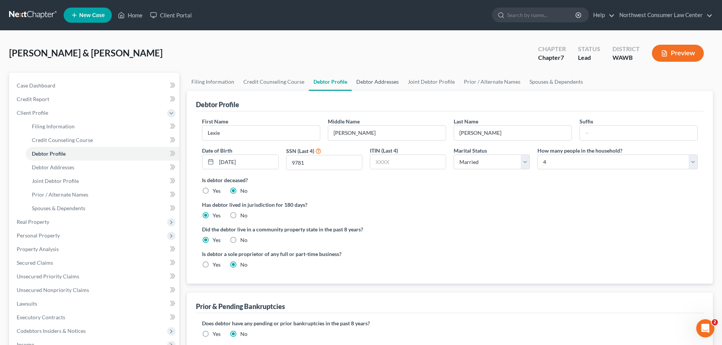
click at [374, 78] on link "Debtor Addresses" at bounding box center [378, 82] width 52 height 18
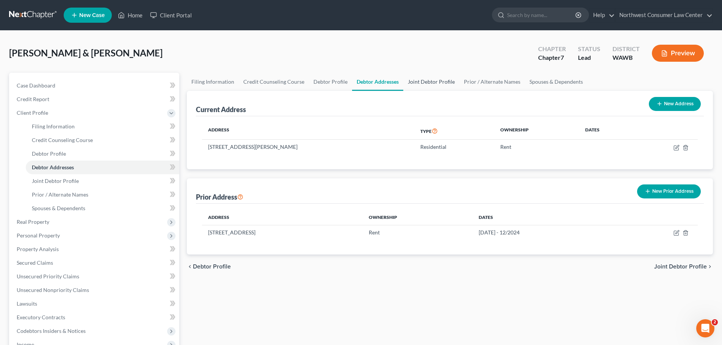
click at [419, 81] on link "Joint Debtor Profile" at bounding box center [432, 82] width 56 height 18
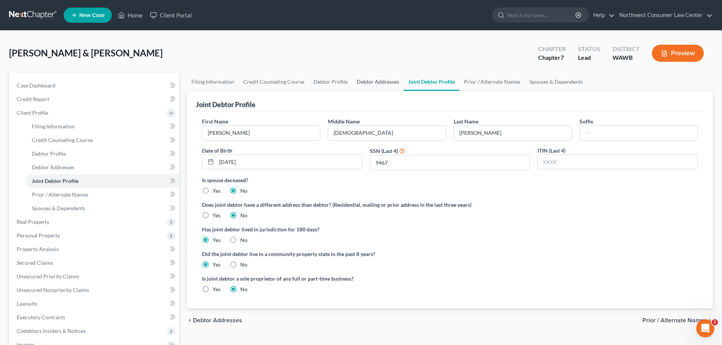
click at [370, 82] on link "Debtor Addresses" at bounding box center [378, 82] width 52 height 18
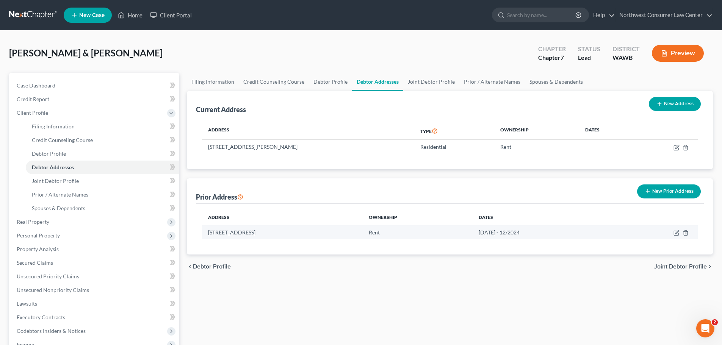
click at [262, 236] on td "[STREET_ADDRESS]" at bounding box center [282, 232] width 161 height 14
click at [265, 233] on td "[STREET_ADDRESS]" at bounding box center [282, 232] width 161 height 14
copy td "[STREET_ADDRESS]"
